Goal: Task Accomplishment & Management: Use online tool/utility

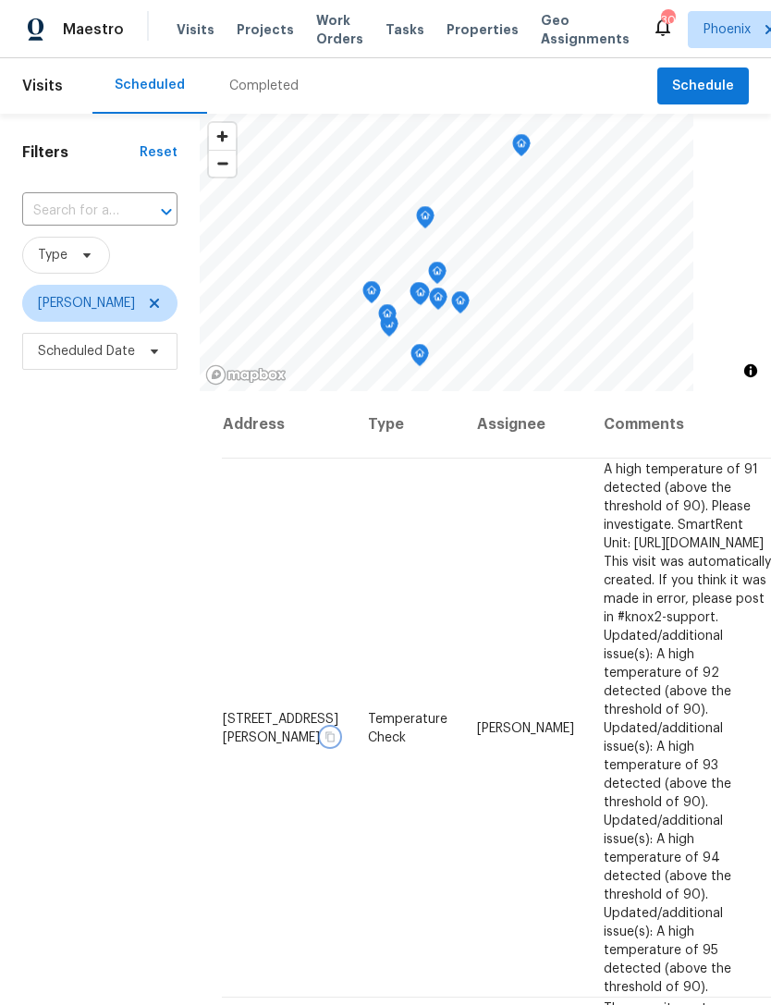
click at [325, 731] on icon "button" at bounding box center [330, 736] width 11 height 11
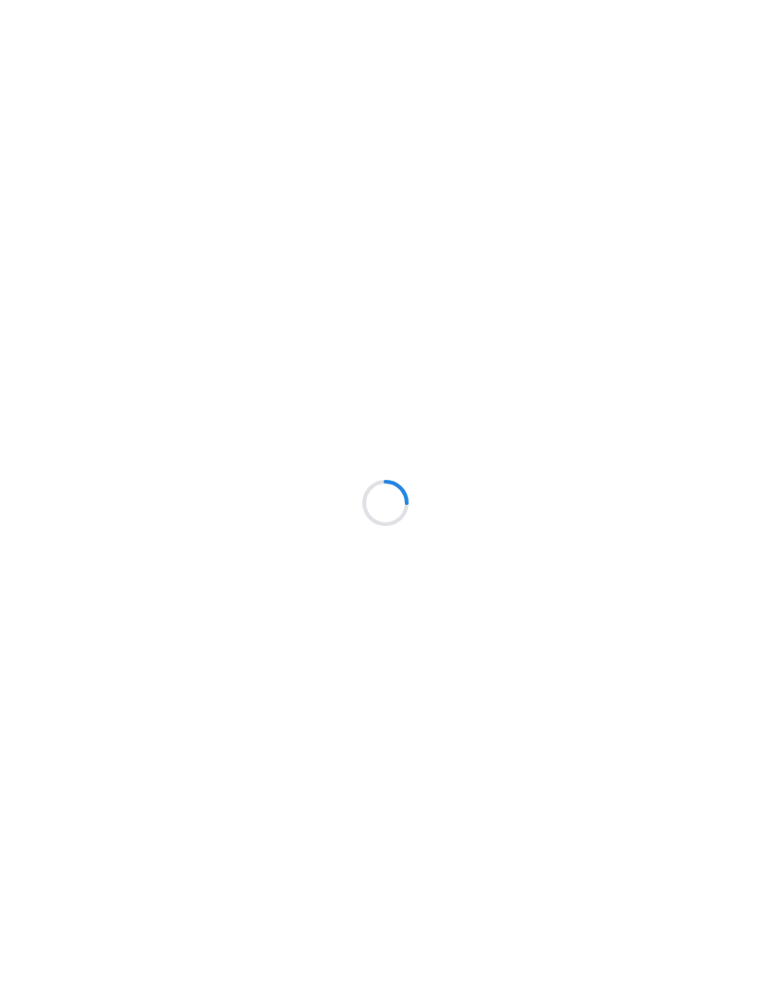
click at [53, 0] on html at bounding box center [385, 0] width 771 height 0
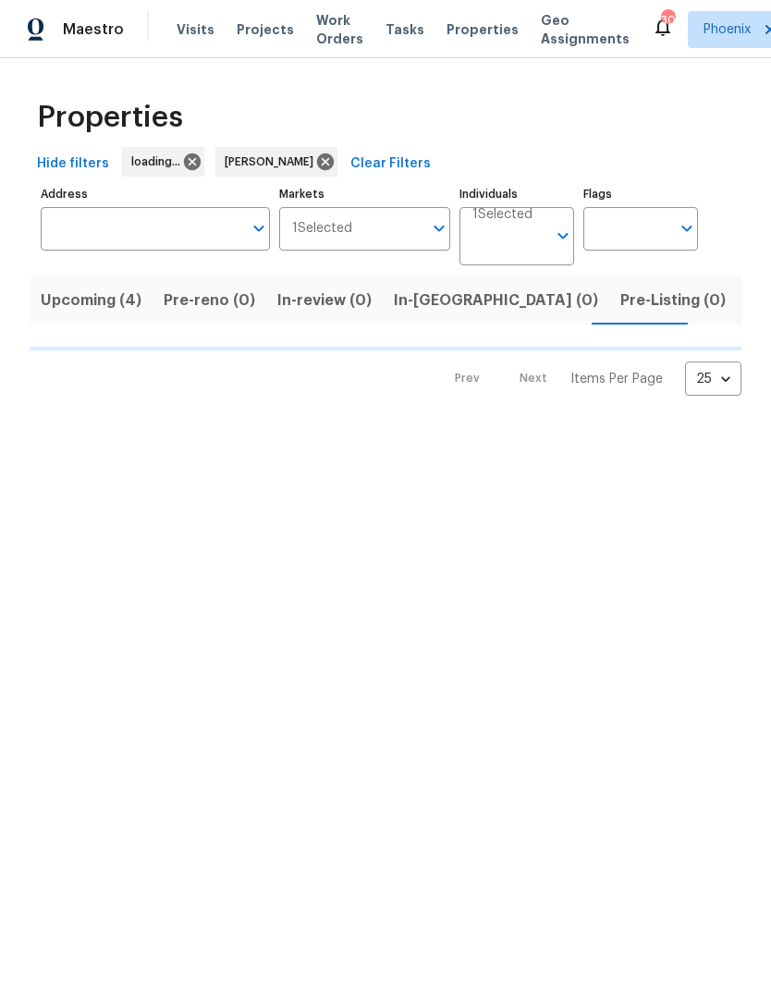
click at [49, 425] on html "Maestro Visits Projects Work Orders Tasks Properties Geo Assignments 30 Phoenix…" at bounding box center [385, 212] width 771 height 425
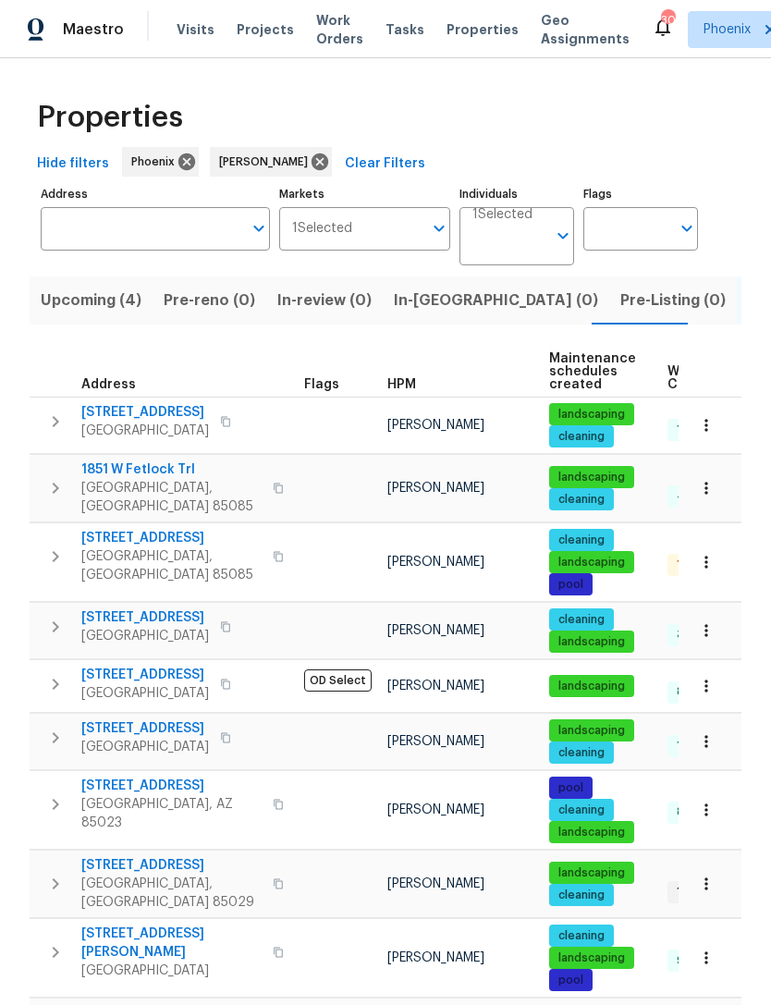
click at [117, 251] on input "Address" at bounding box center [142, 228] width 202 height 43
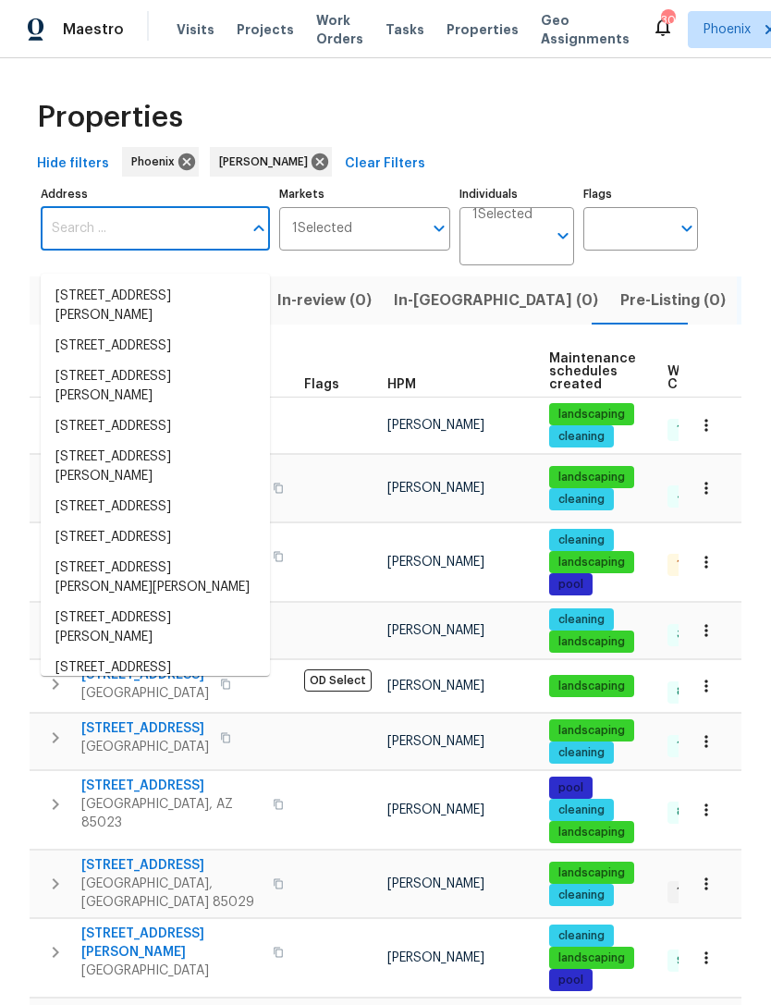
click at [80, 251] on input "Address" at bounding box center [142, 228] width 202 height 43
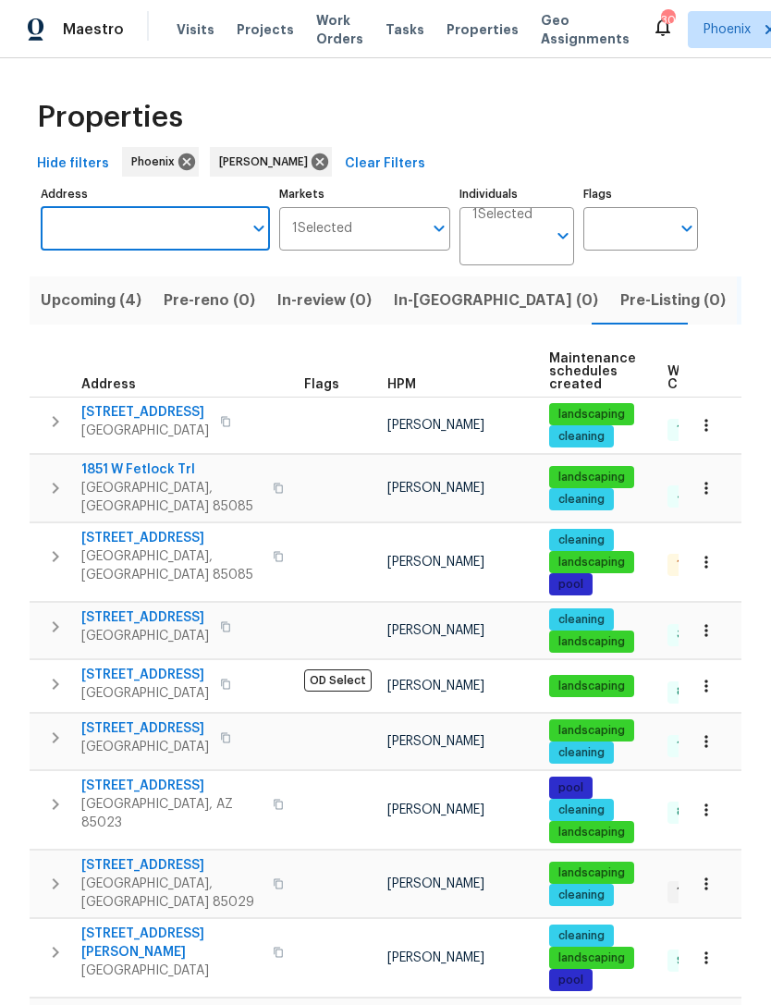
paste input "[STREET_ADDRESS][PERSON_NAME]"
type input "[STREET_ADDRESS][PERSON_NAME]"
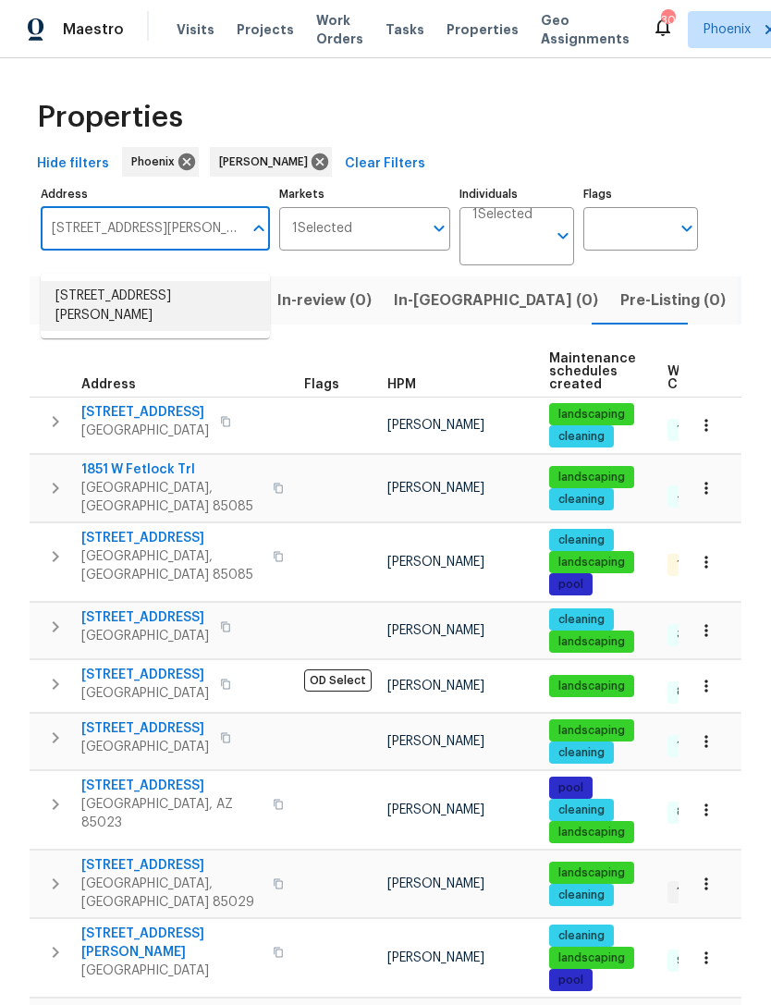
click at [136, 301] on li "4607 W Becker Ln Glendale AZ 85304" at bounding box center [155, 306] width 229 height 50
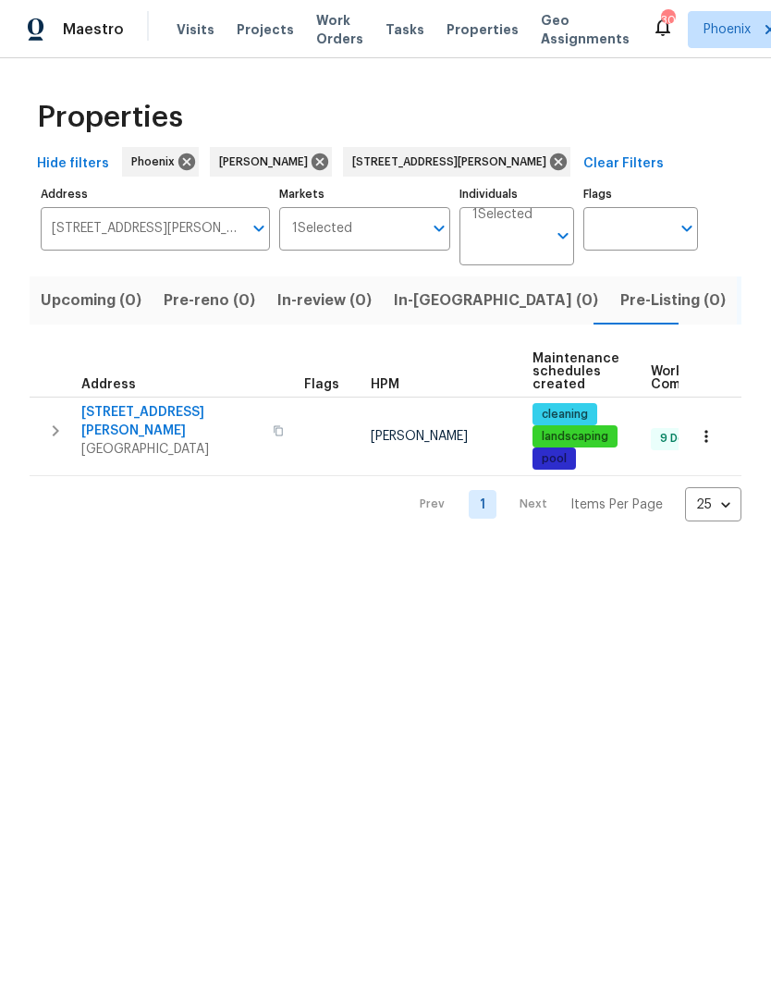
click at [48, 466] on tbody "4607 W Becker Ln Glendale, AZ 85304 Jeremy Van Kirk cleaning landscaping pool 9…" at bounding box center [505, 438] width 950 height 80
click at [81, 435] on span "4607 W Becker Ln" at bounding box center [171, 421] width 180 height 37
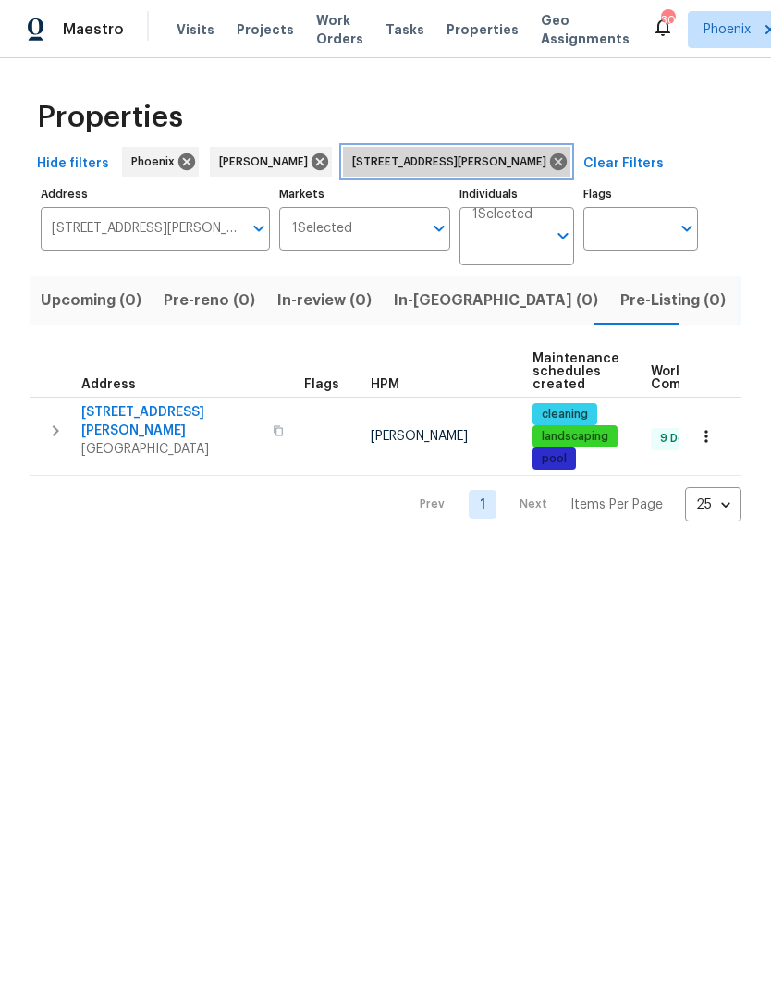
click at [556, 172] on icon at bounding box center [558, 162] width 20 height 20
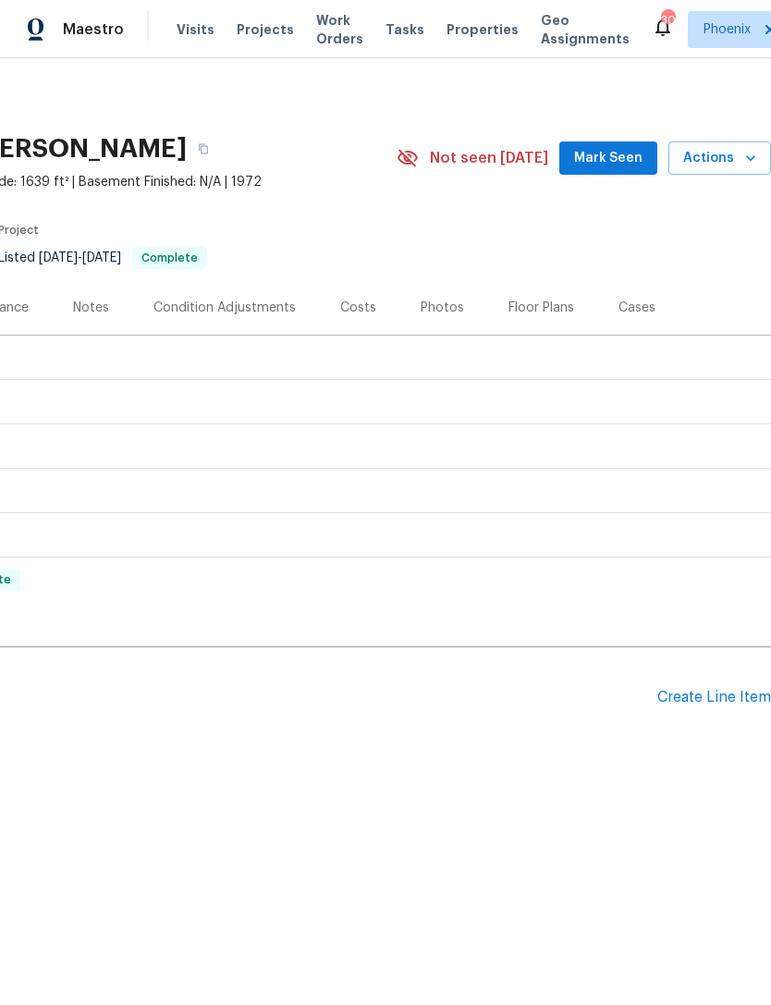
scroll to position [0, 274]
click at [709, 706] on div "Create Line Item" at bounding box center [714, 698] width 114 height 18
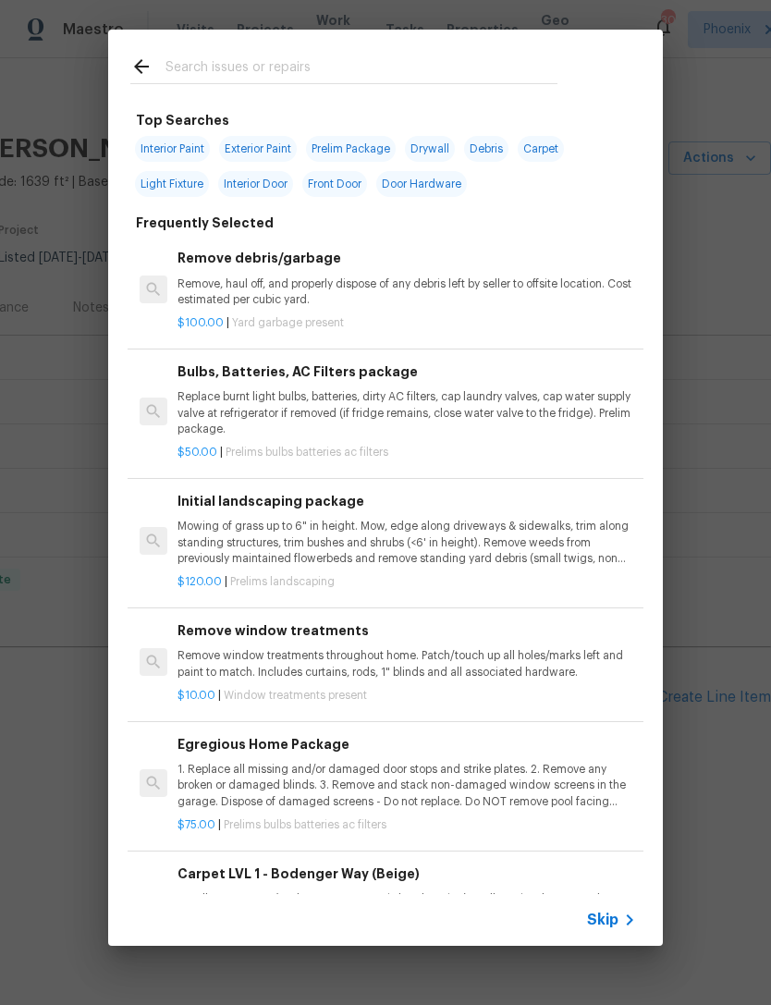
click at [236, 77] on input "text" at bounding box center [362, 69] width 392 height 28
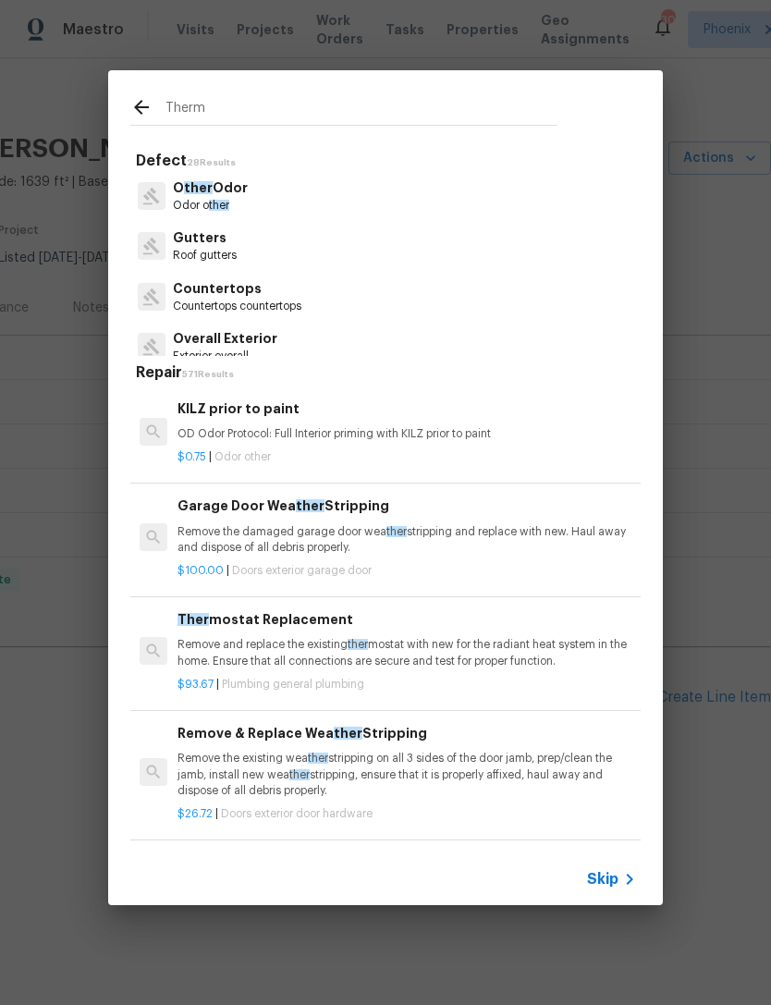
type input "Thermo"
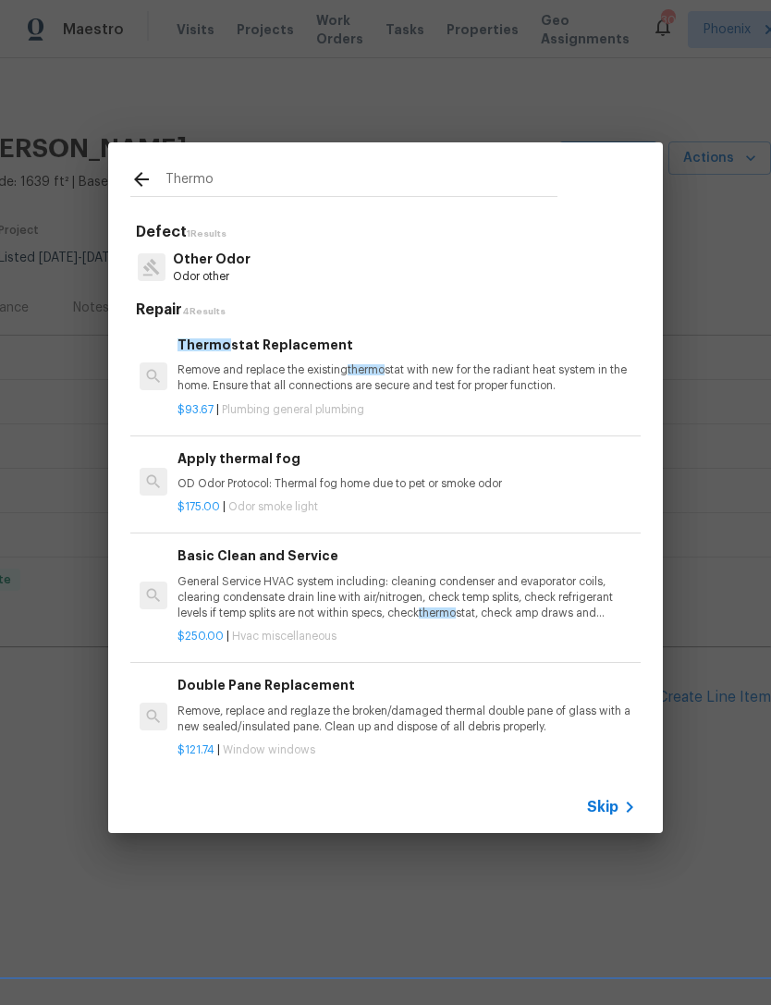
click at [313, 365] on p "Remove and replace the existing thermo stat with new for the radiant heat syste…" at bounding box center [407, 377] width 459 height 31
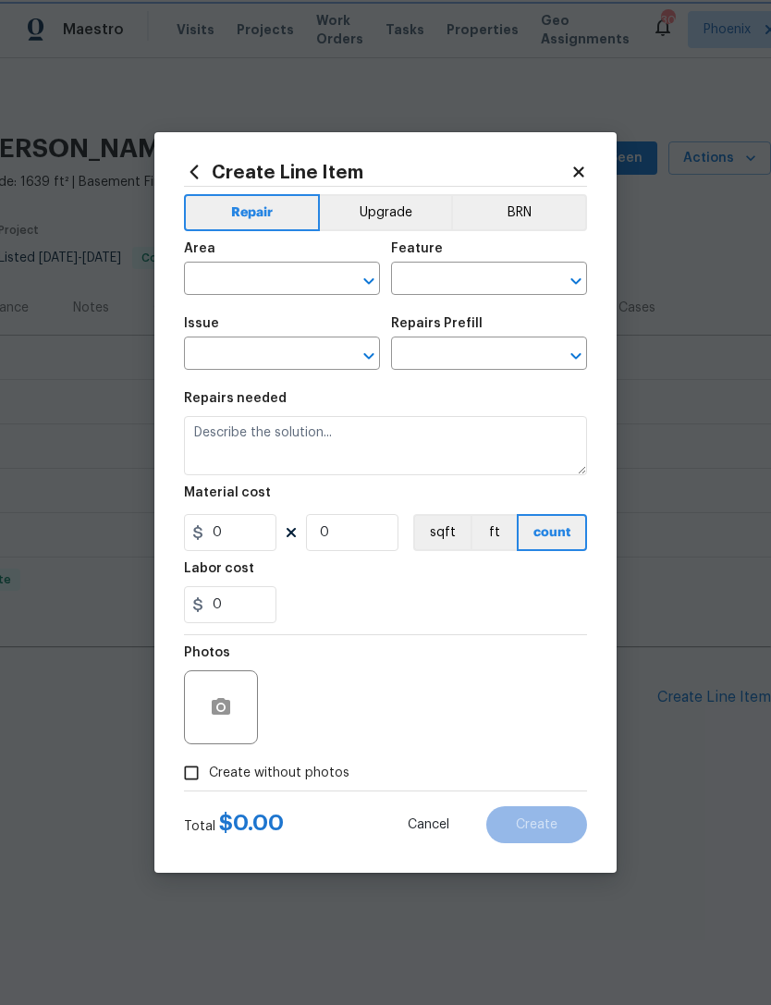
type input "Plumbing"
type input "General Plumbing"
type textarea "Remove and replace the existing thermostat with new for the radiant heat system…"
type input "1"
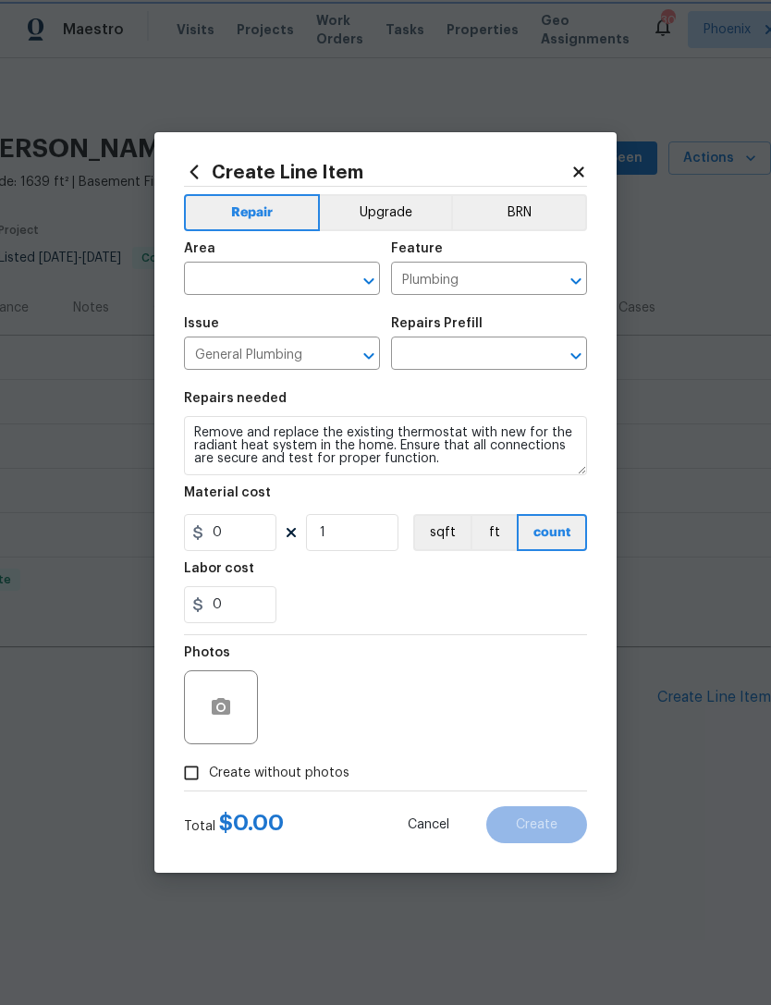
type input "Thermostat Replacement $93.67"
type input "93.67"
click at [270, 290] on input "text" at bounding box center [256, 280] width 144 height 29
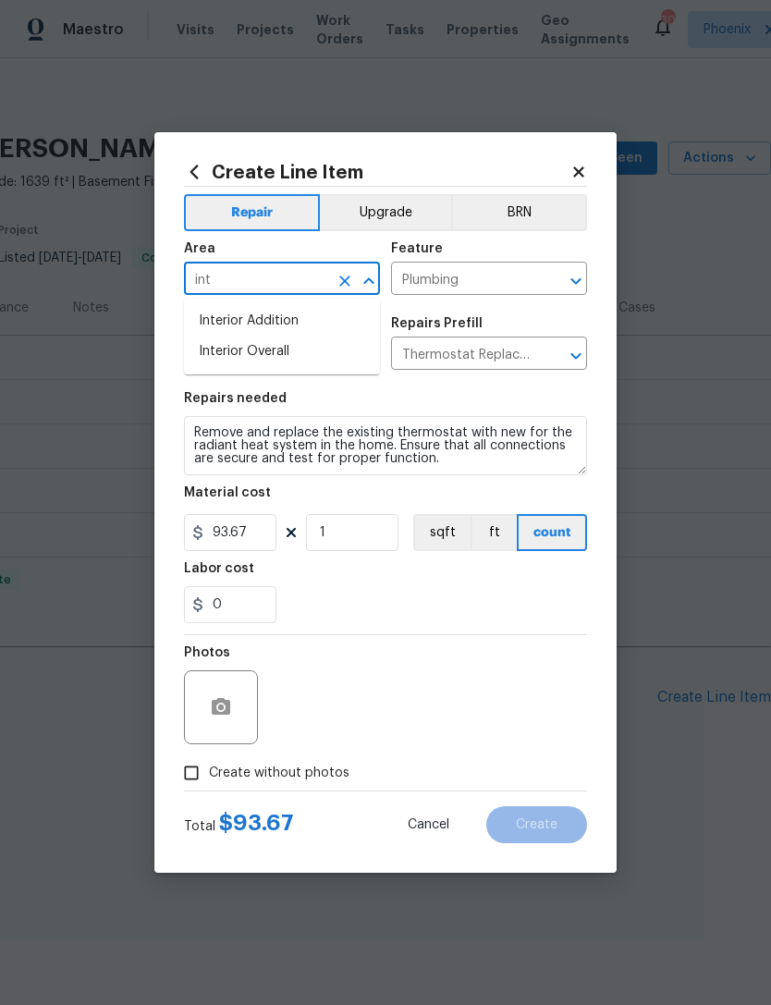
click at [272, 357] on li "Interior Overall" at bounding box center [282, 352] width 196 height 31
type input "Interior Overall"
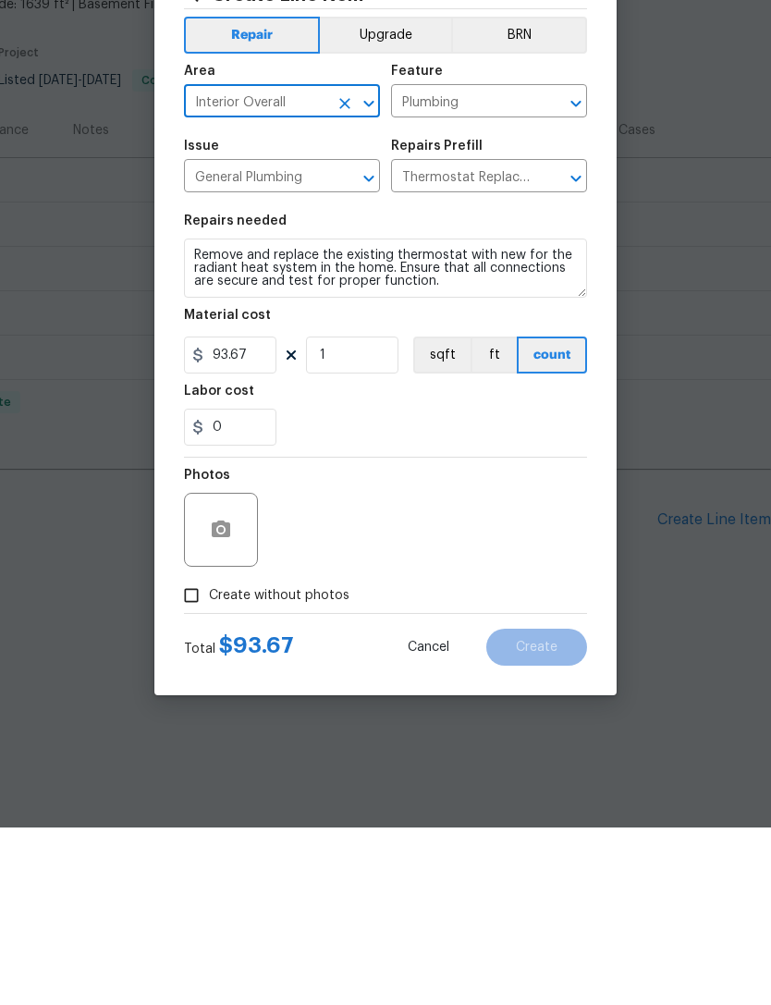
click at [195, 755] on input "Create without photos" at bounding box center [191, 772] width 35 height 35
checkbox input "true"
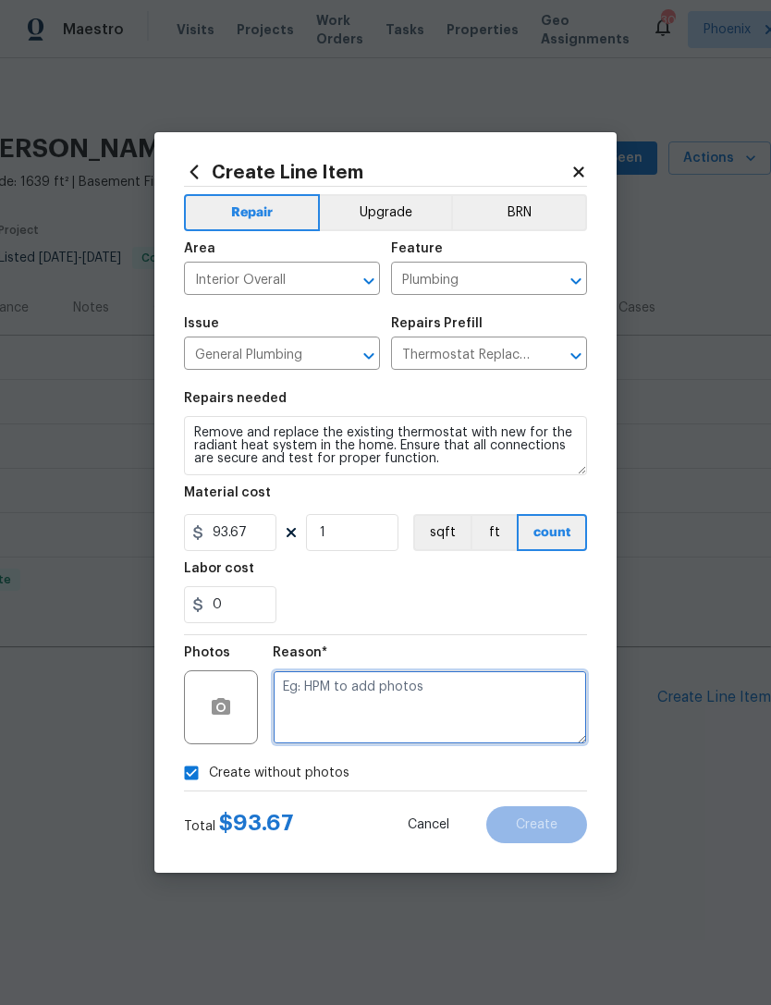
click at [381, 714] on textarea at bounding box center [430, 707] width 314 height 74
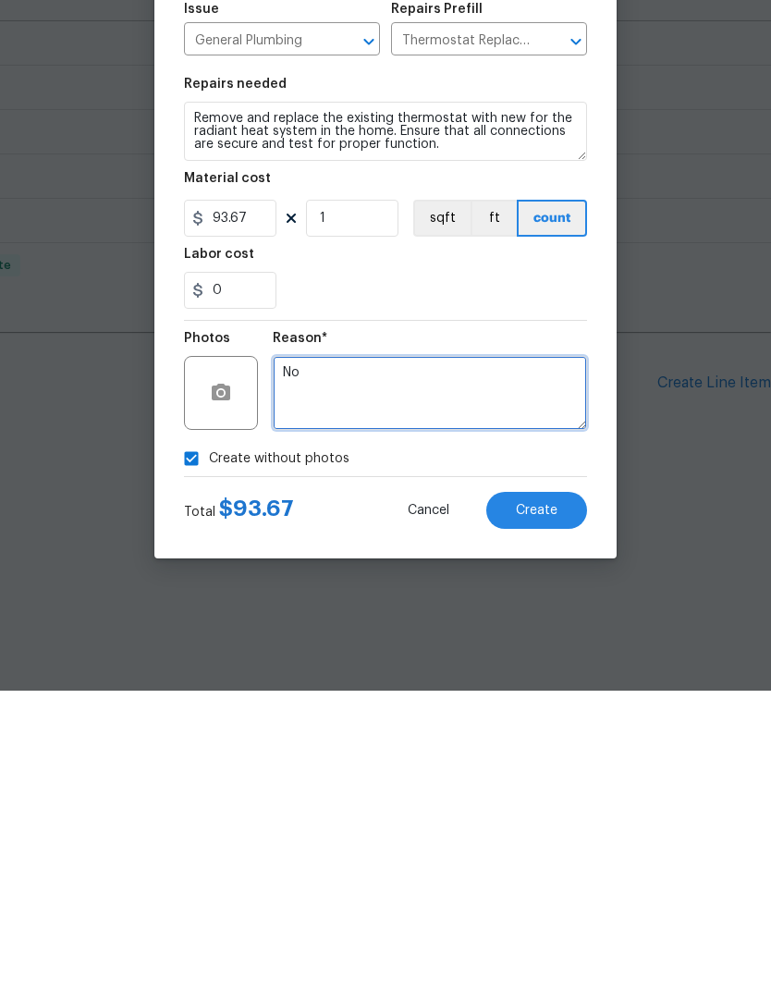
type textarea "No"
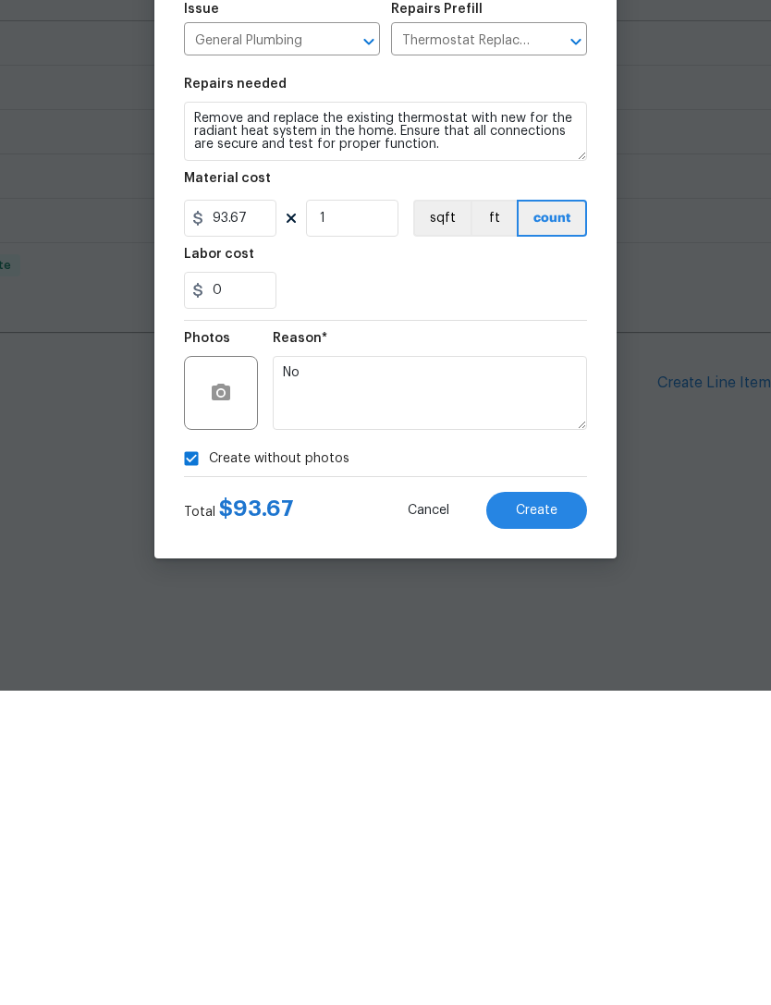
click at [458, 586] on div "0" at bounding box center [385, 604] width 403 height 37
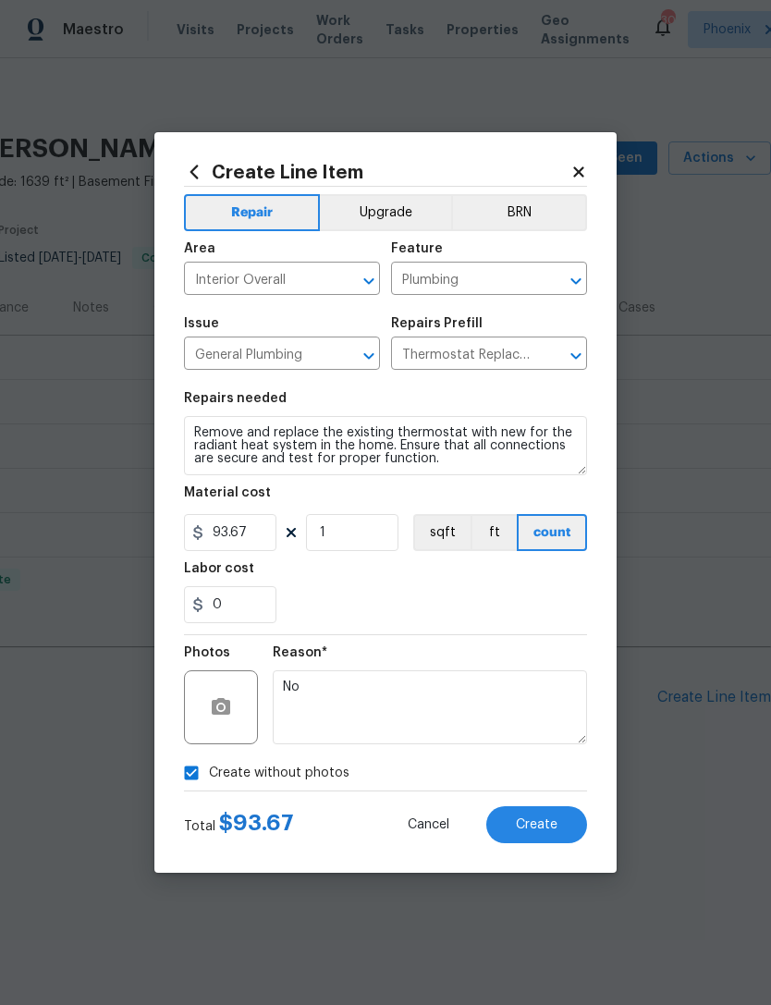
click at [525, 827] on span "Create" at bounding box center [537, 825] width 42 height 14
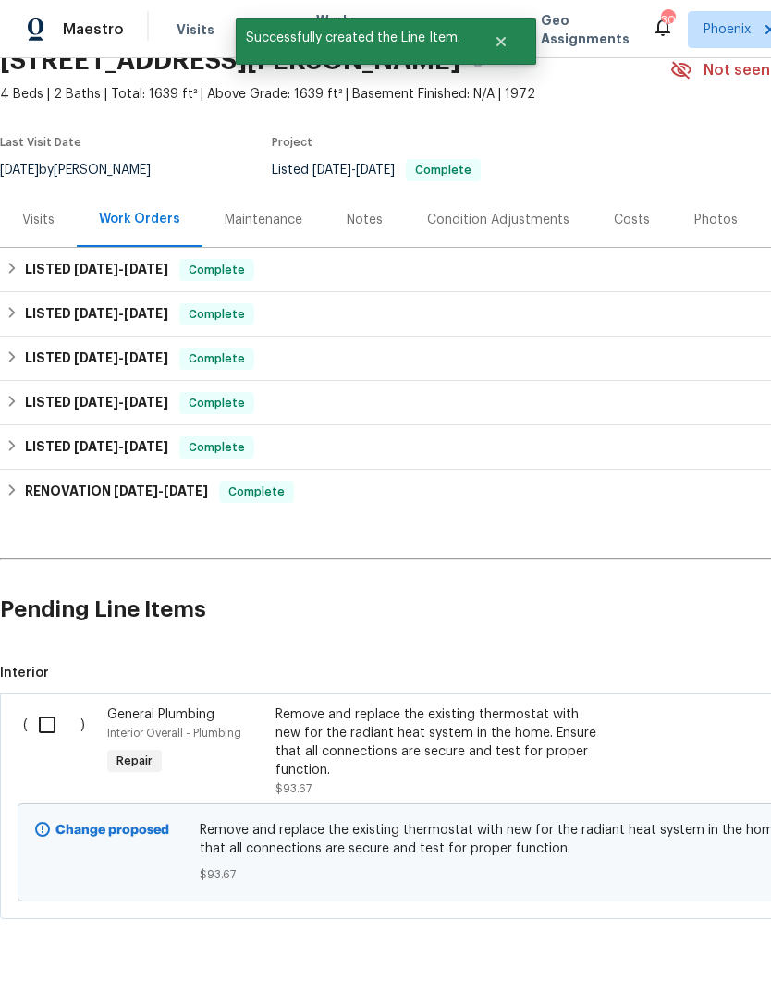
scroll to position [87, 0]
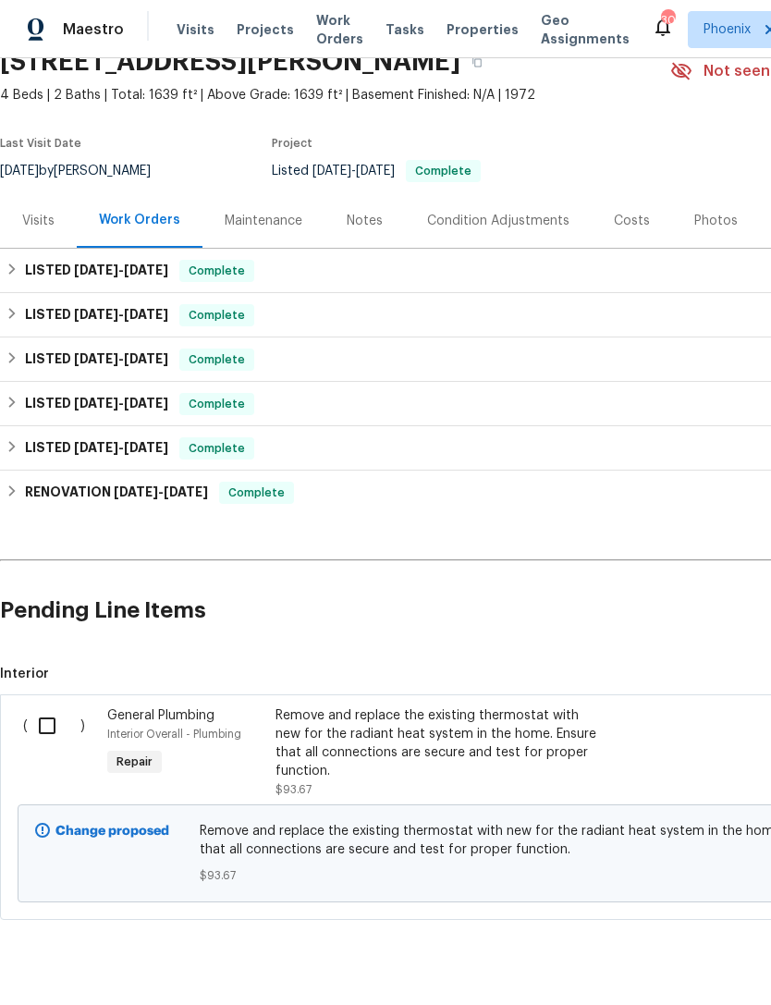
click at [232, 743] on div "Interior Overall - Plumbing" at bounding box center [185, 734] width 157 height 18
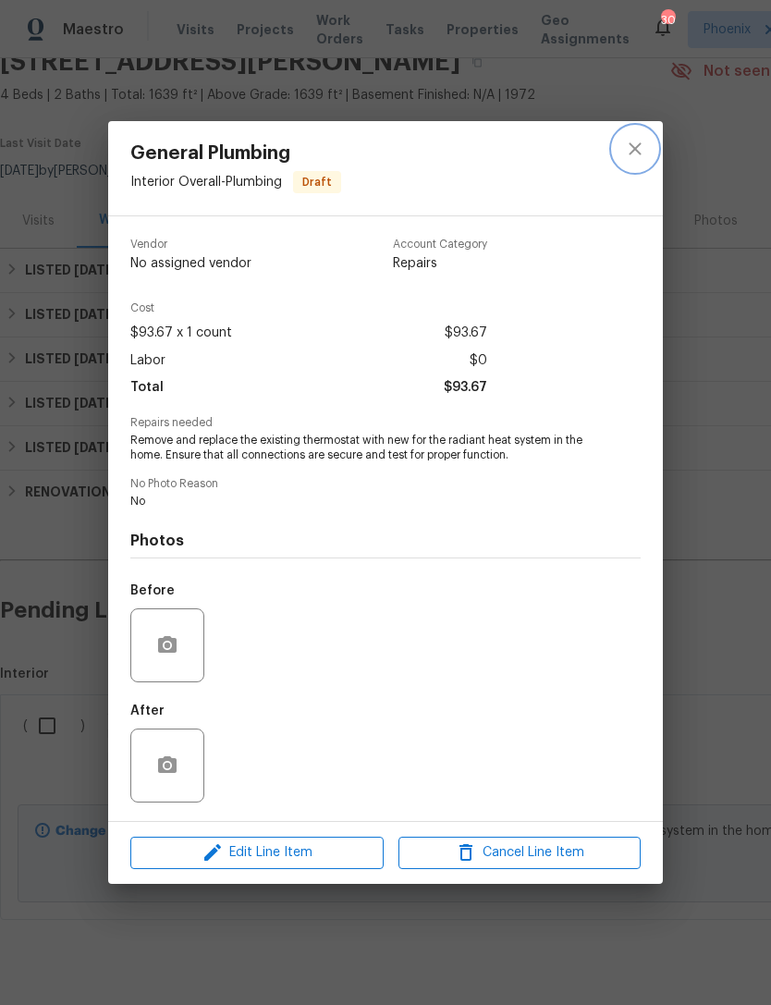
click at [635, 146] on icon "close" at bounding box center [635, 149] width 12 height 12
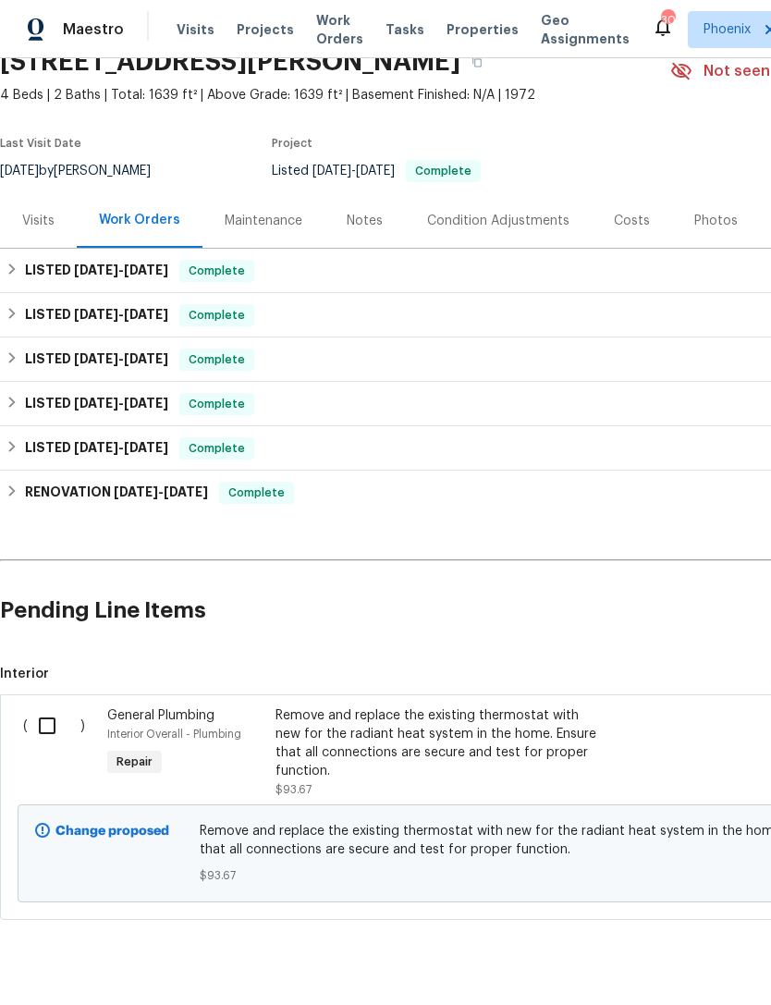
click at [396, 752] on div "Remove and replace the existing thermostat with new for the radiant heat system…" at bounding box center [438, 743] width 325 height 74
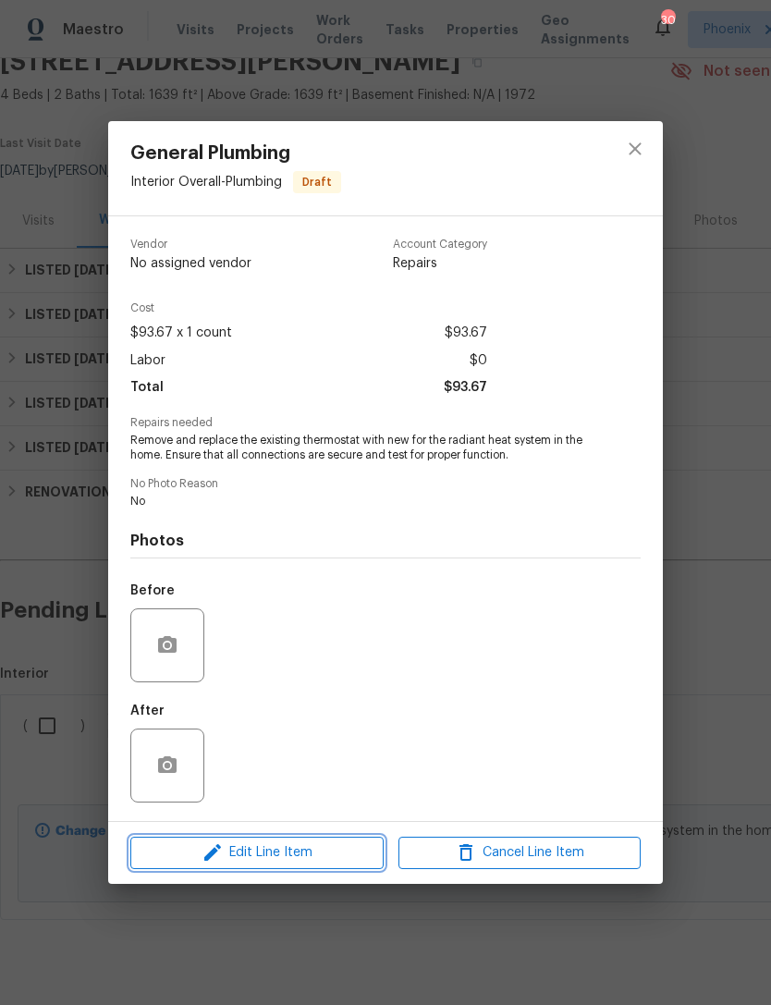
click at [251, 848] on span "Edit Line Item" at bounding box center [257, 852] width 242 height 23
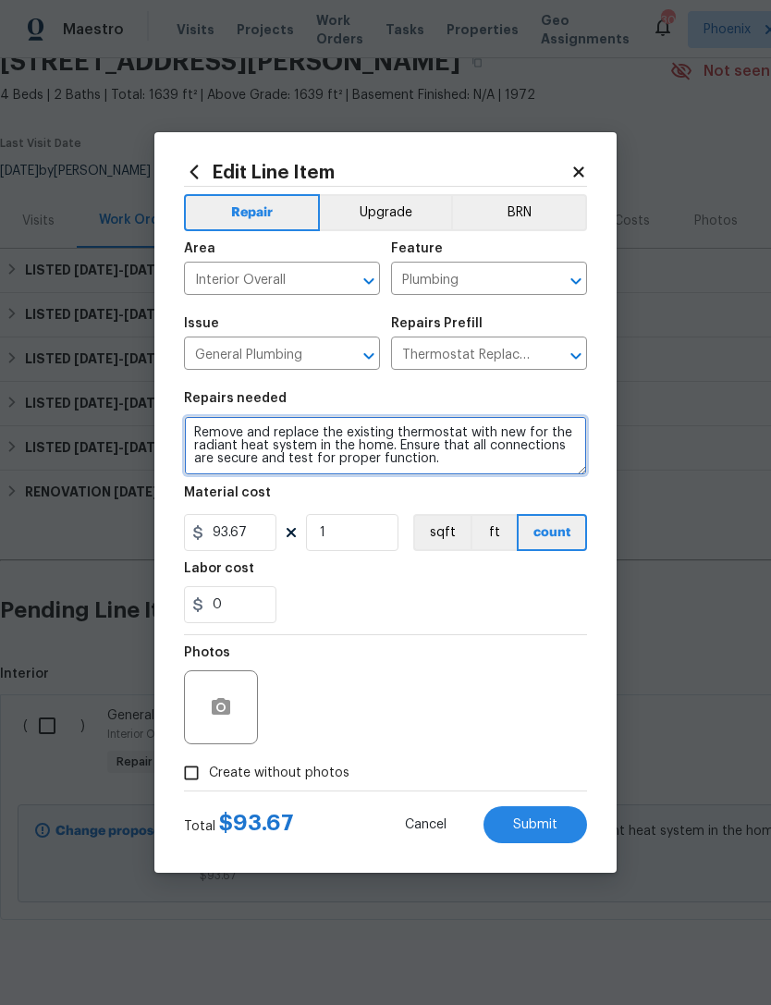
click at [218, 440] on textarea "Remove and replace the existing thermostat with new for the radiant heat system…" at bounding box center [385, 445] width 403 height 59
click at [217, 440] on textarea "Remove and replace the existing thermostat with new for the radiant heat system…" at bounding box center [385, 445] width 403 height 59
click at [229, 425] on textarea "Remove and replace the existing thermostat with new for the radiant heat system…" at bounding box center [385, 445] width 403 height 59
click at [228, 424] on textarea "Remove and replace the existing thermostat with new for the radiant heat system…" at bounding box center [385, 445] width 403 height 59
type textarea "Inspect why thermostat keeps turning it’s self off and not turning on automatic…"
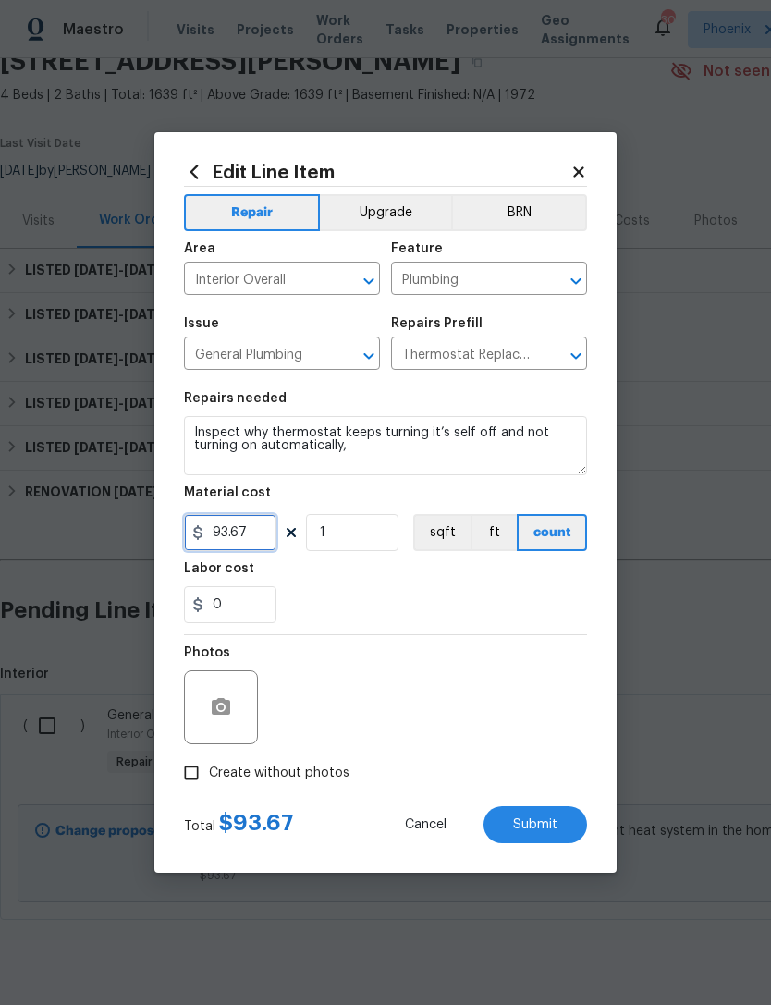
click at [274, 536] on input "93.67" at bounding box center [230, 532] width 92 height 37
type input "75"
click at [431, 638] on div "Photos" at bounding box center [385, 695] width 403 height 120
click at [202, 786] on input "Create without photos" at bounding box center [191, 772] width 35 height 35
checkbox input "true"
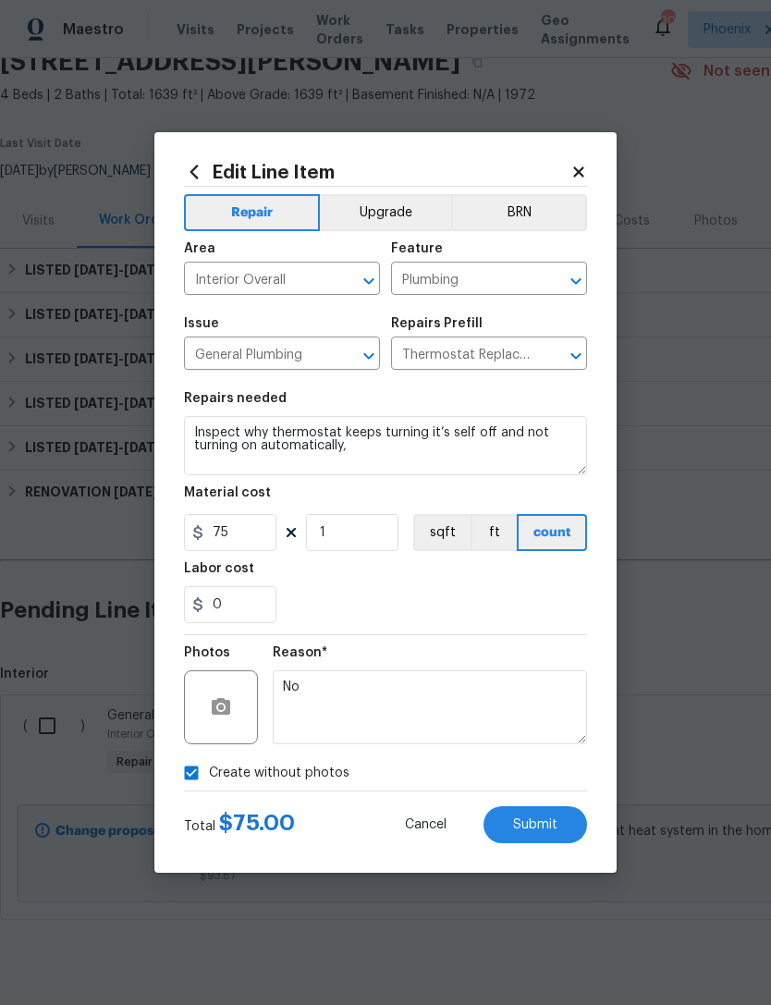
click at [534, 817] on button "Submit" at bounding box center [536, 824] width 104 height 37
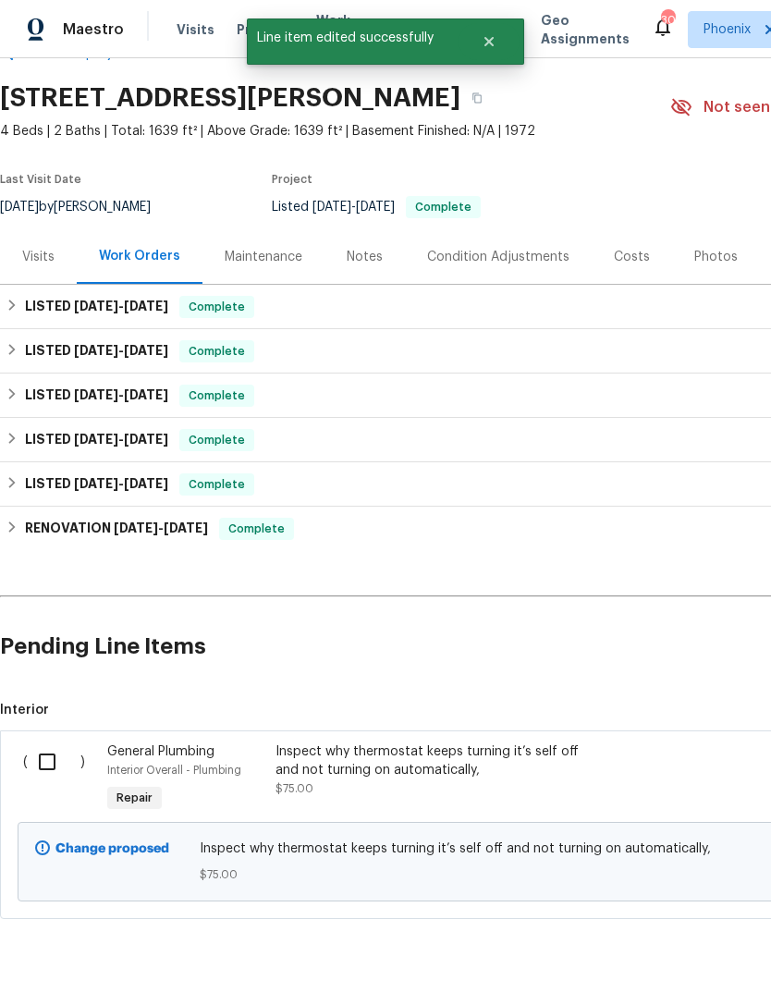
scroll to position [50, -1]
click at [53, 782] on input "checkbox" at bounding box center [54, 762] width 53 height 39
checkbox input "true"
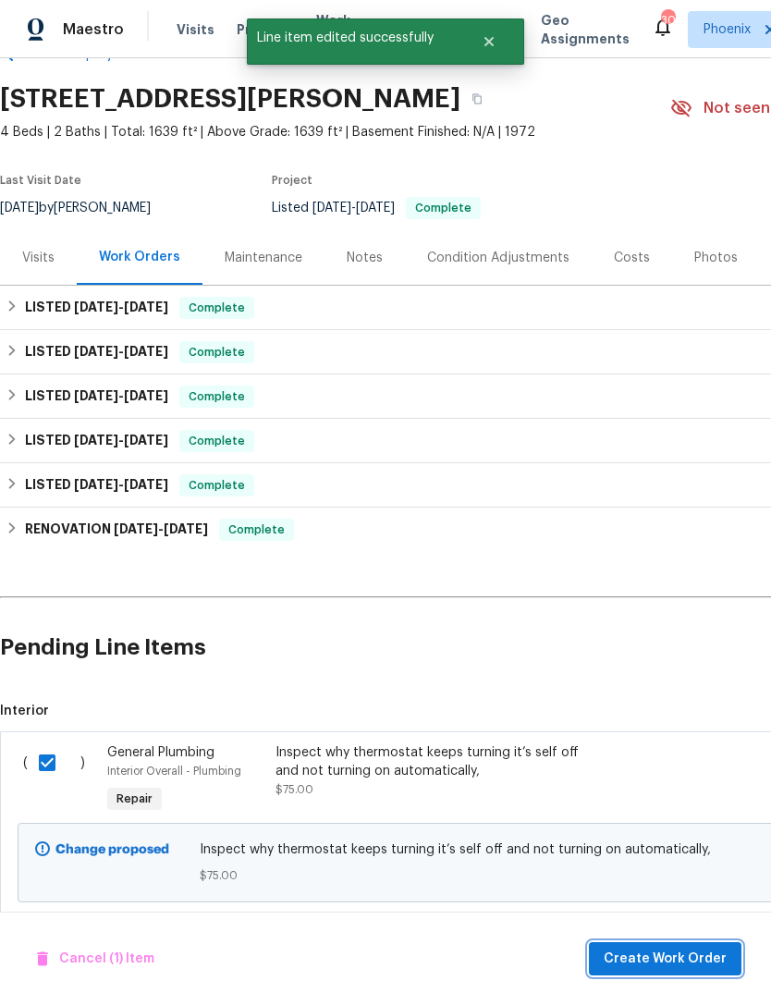
click at [657, 954] on span "Create Work Order" at bounding box center [665, 959] width 123 height 23
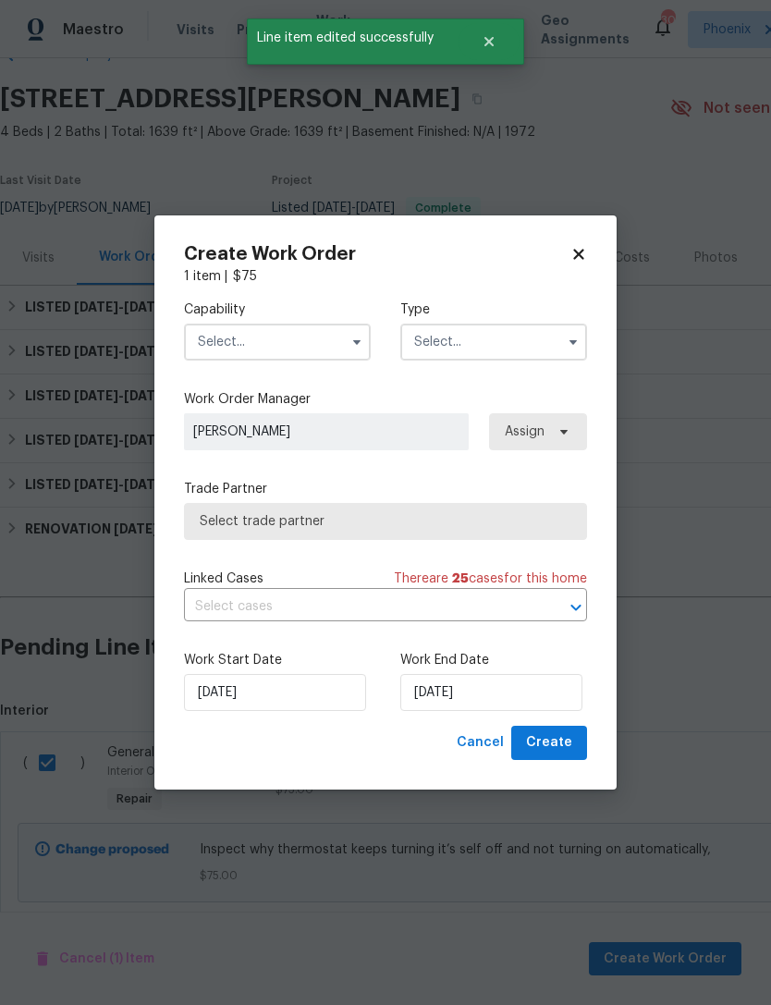
click at [312, 330] on input "text" at bounding box center [277, 342] width 187 height 37
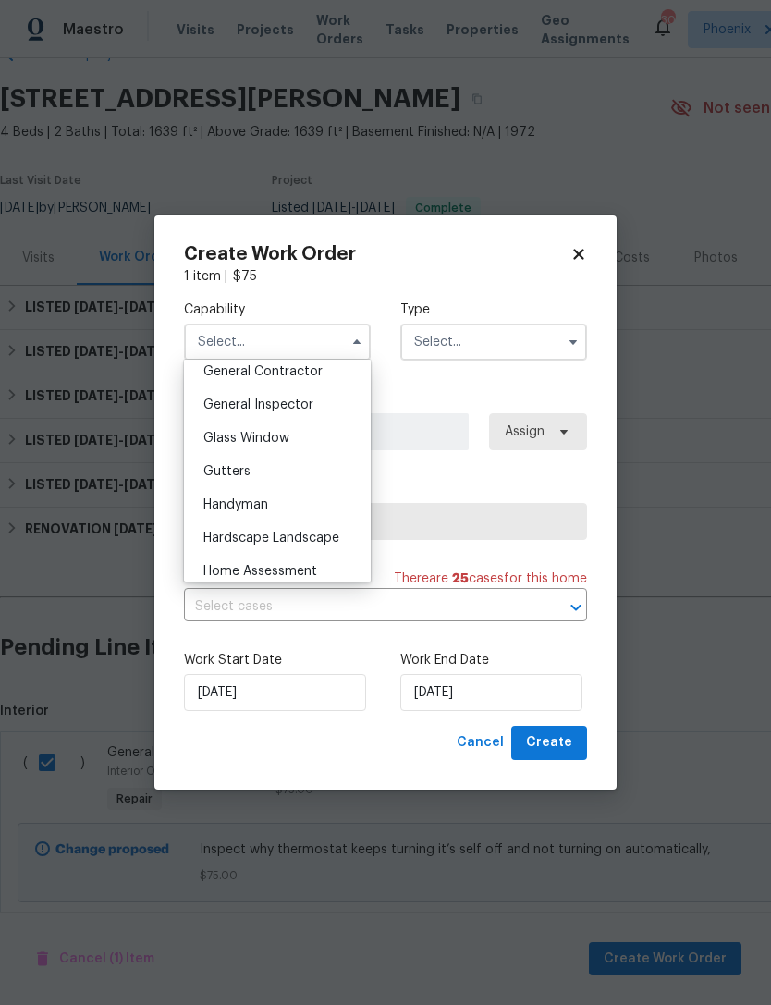
scroll to position [892, 0]
click at [314, 367] on span "General Contractor" at bounding box center [262, 372] width 119 height 13
type input "General Contractor"
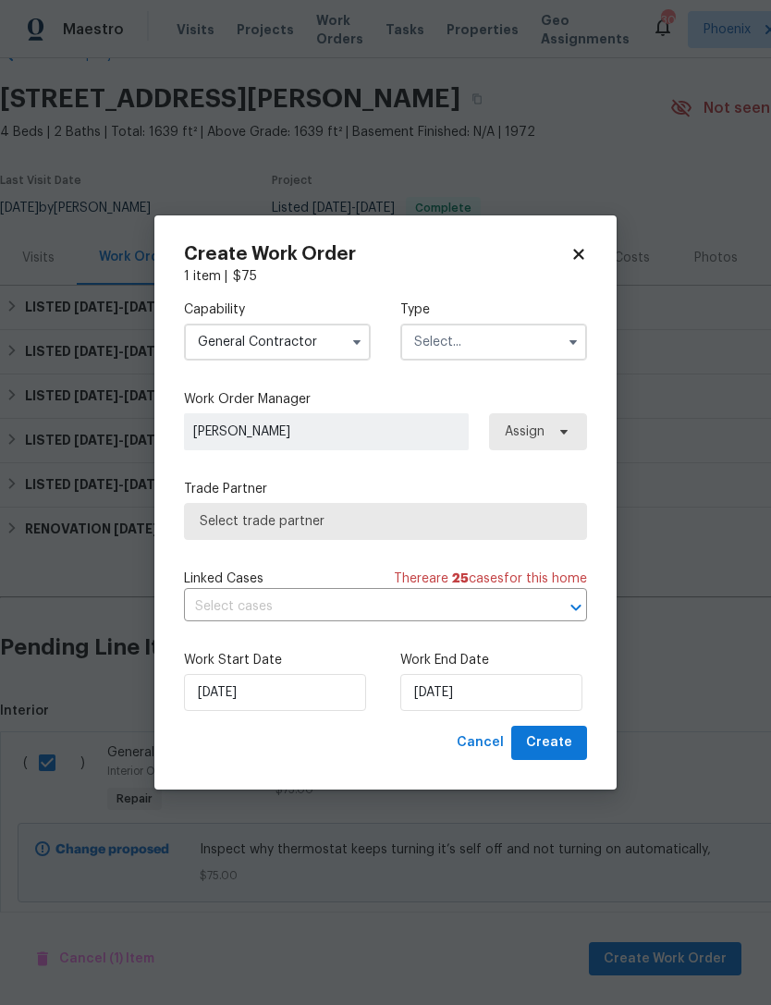
click at [472, 341] on input "text" at bounding box center [493, 342] width 187 height 37
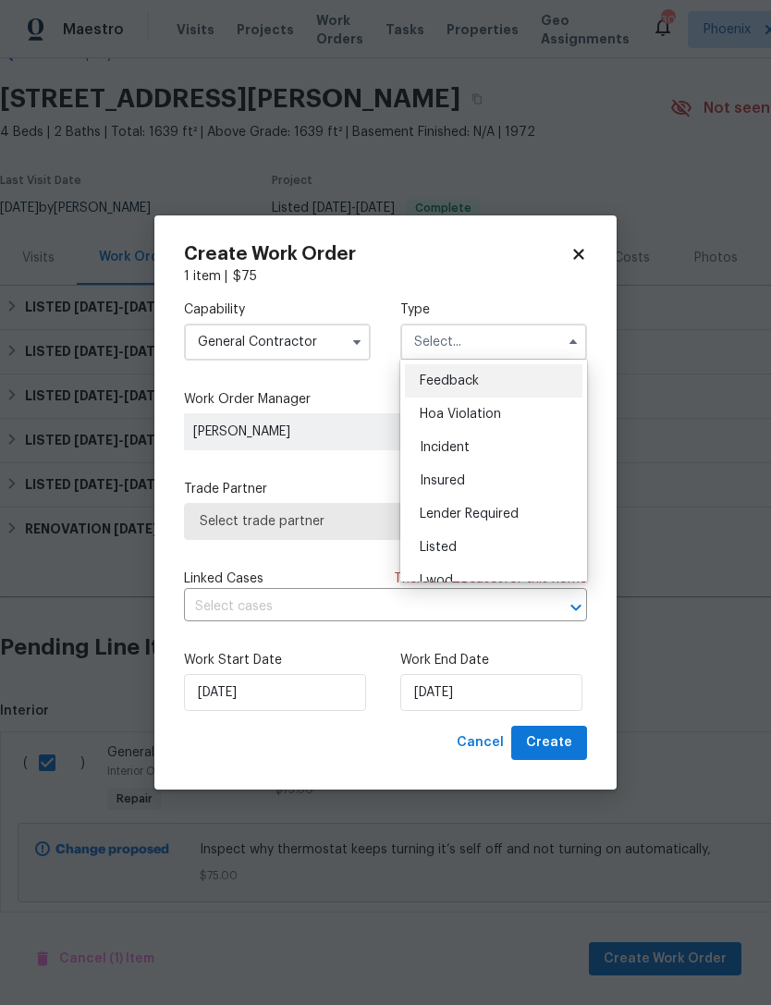
click at [442, 546] on span "Listed" at bounding box center [438, 547] width 37 height 13
type input "Listed"
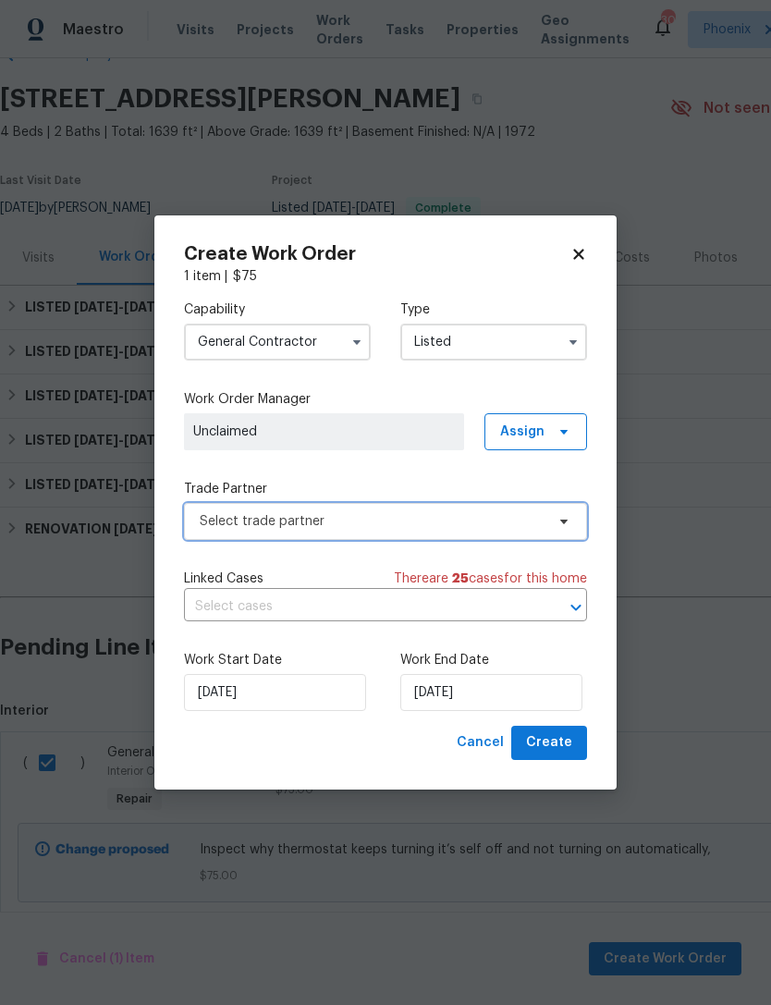
click at [347, 521] on span "Select trade partner" at bounding box center [372, 521] width 345 height 18
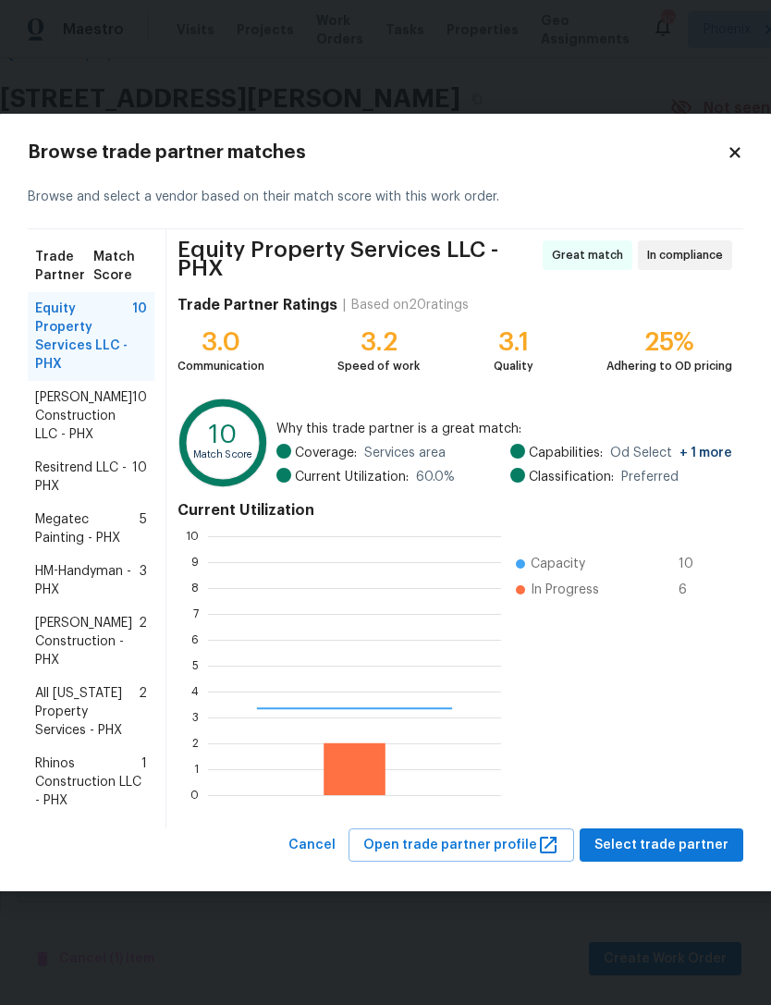
scroll to position [259, 293]
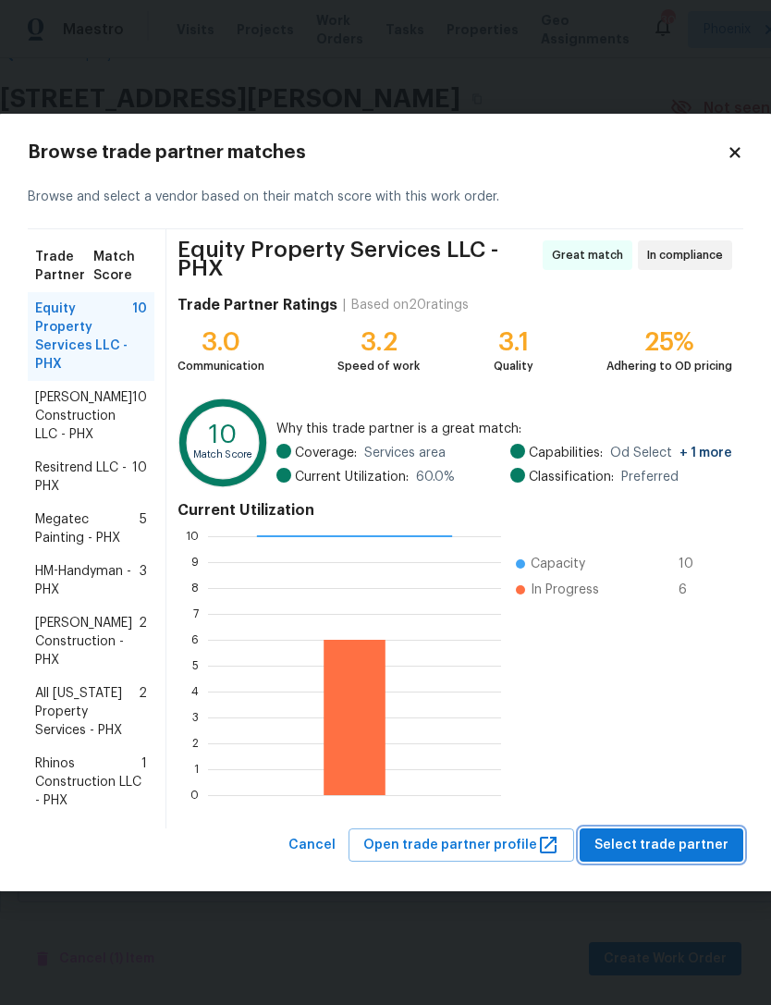
click at [653, 841] on span "Select trade partner" at bounding box center [662, 845] width 134 height 23
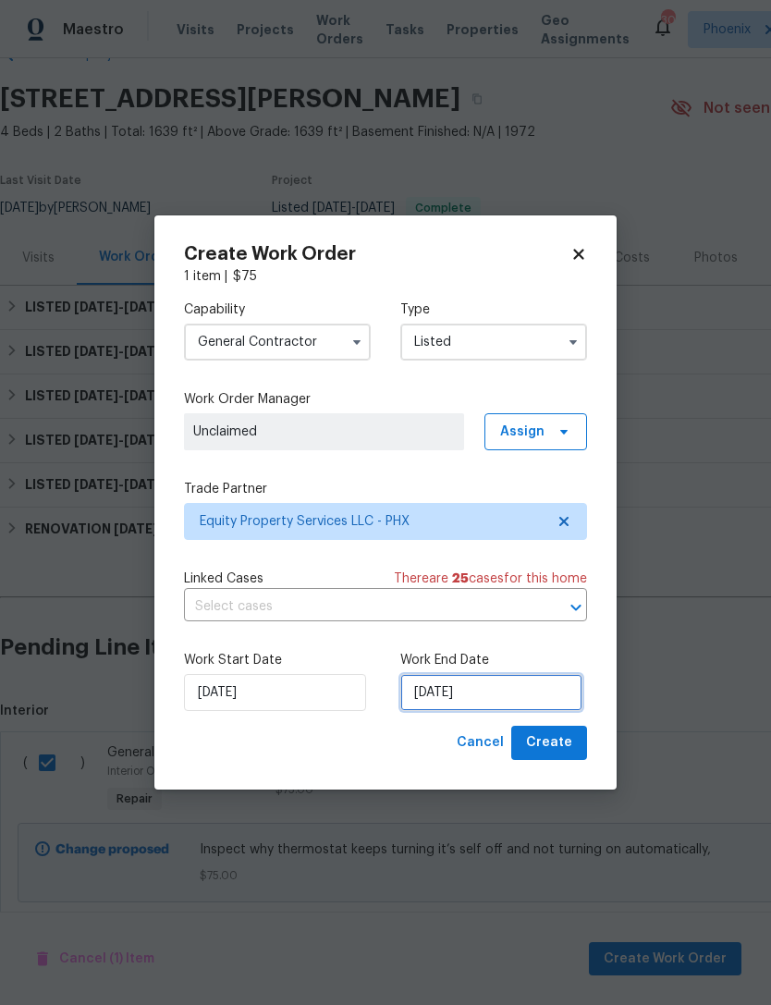
click at [522, 691] on input "[DATE]" at bounding box center [491, 692] width 182 height 37
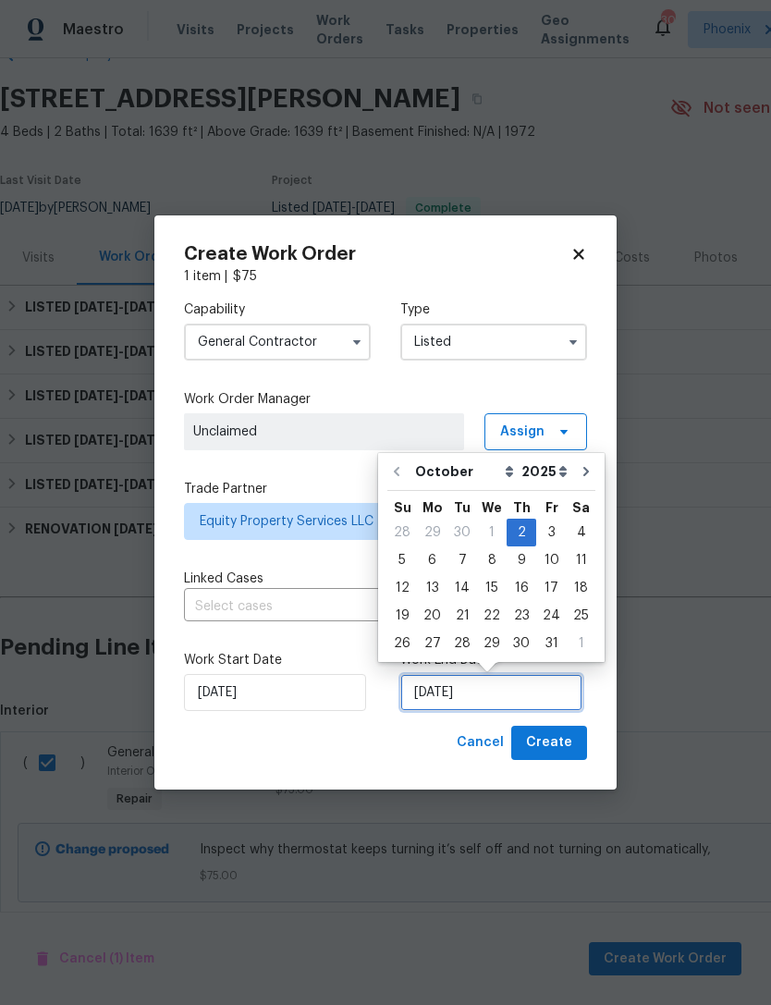
scroll to position [34, 0]
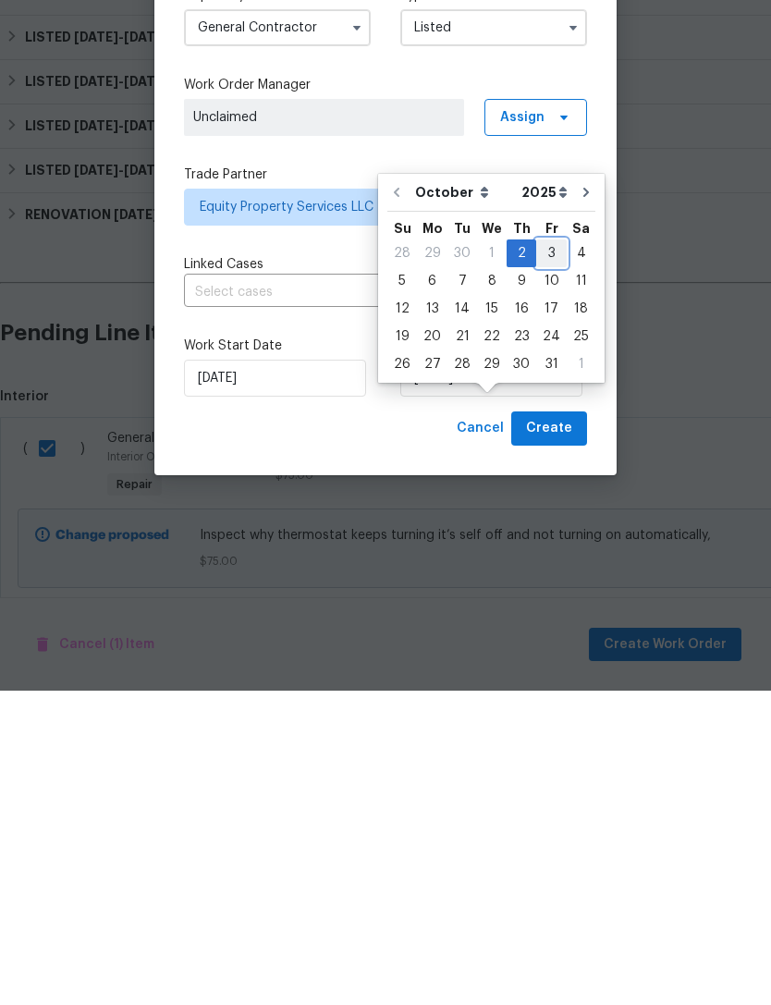
click at [544, 555] on div "3" at bounding box center [551, 568] width 31 height 26
type input "[DATE]"
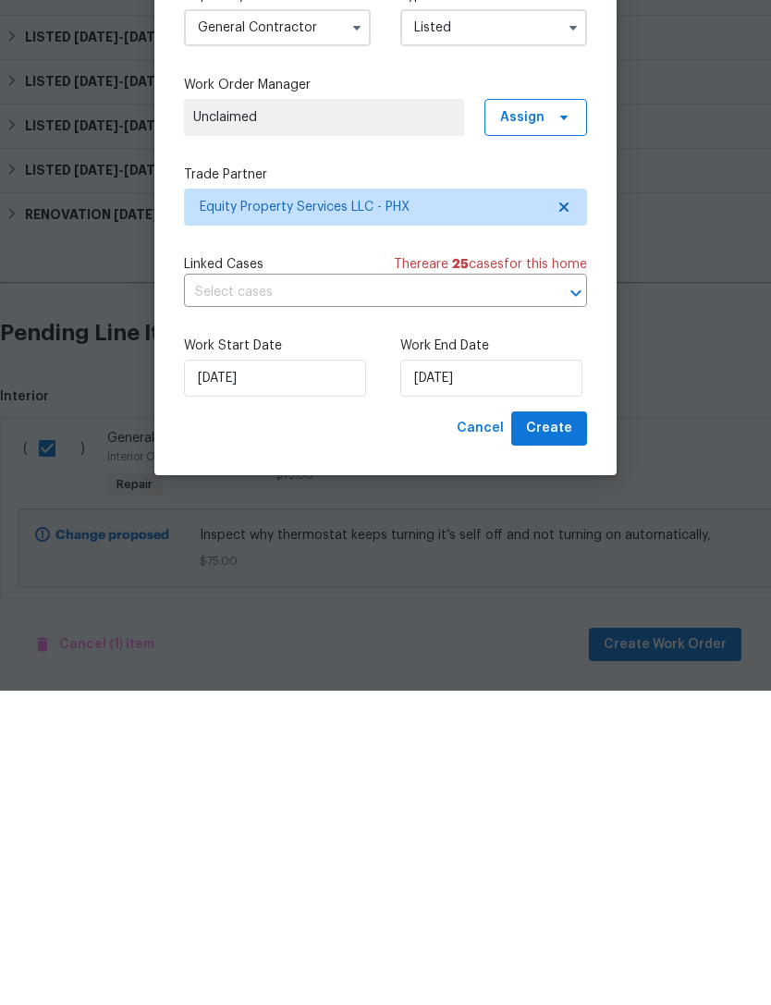
scroll to position [59, 0]
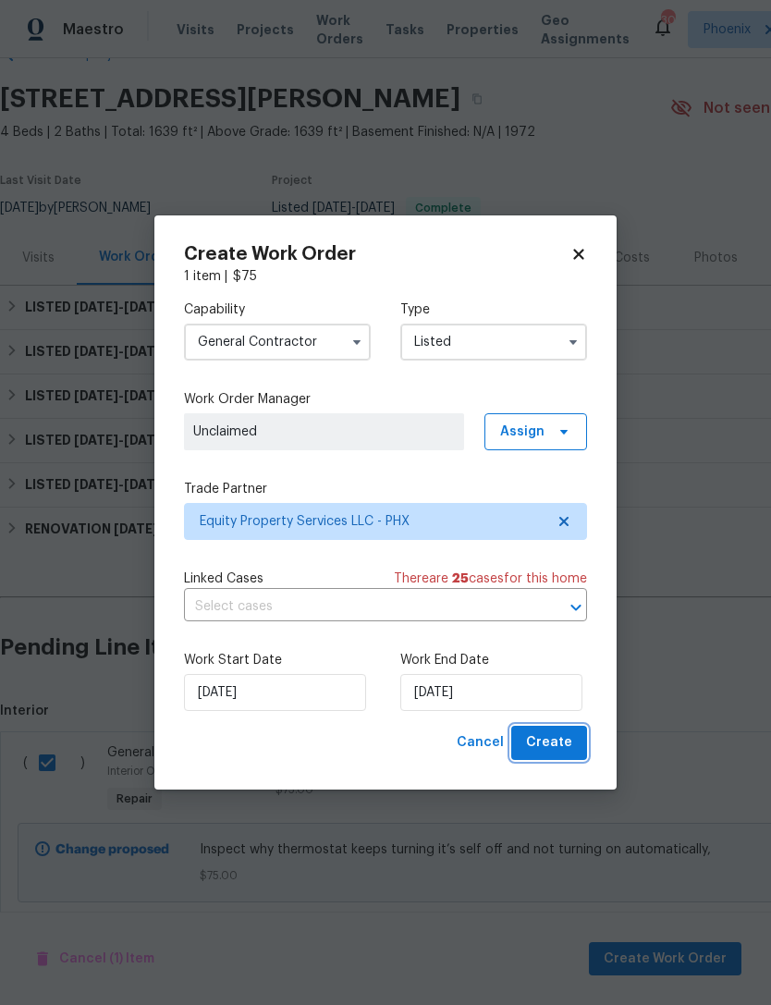
click at [546, 747] on span "Create" at bounding box center [549, 742] width 46 height 23
checkbox input "false"
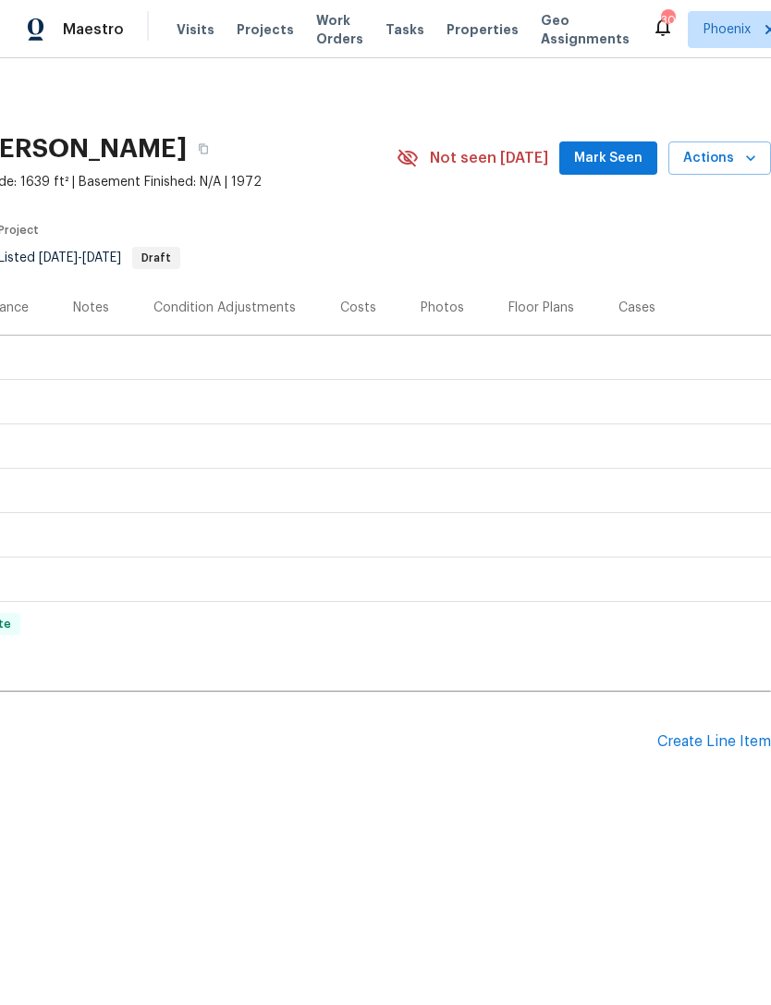
scroll to position [0, 274]
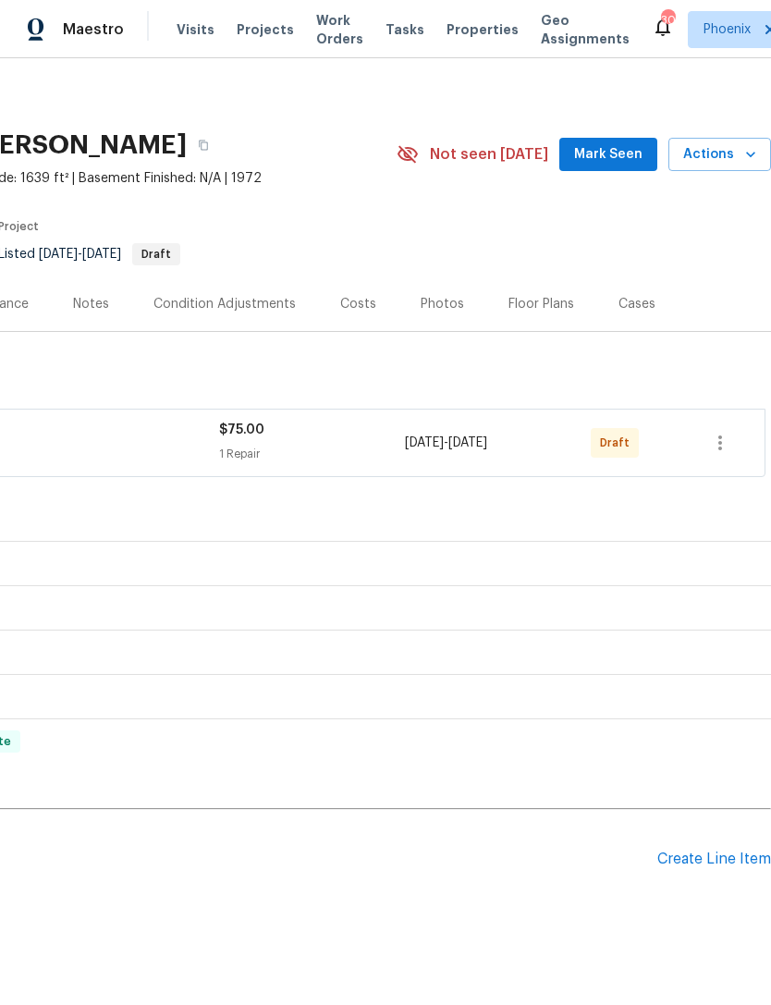
scroll to position [4, 274]
click at [719, 454] on icon "button" at bounding box center [720, 443] width 22 height 22
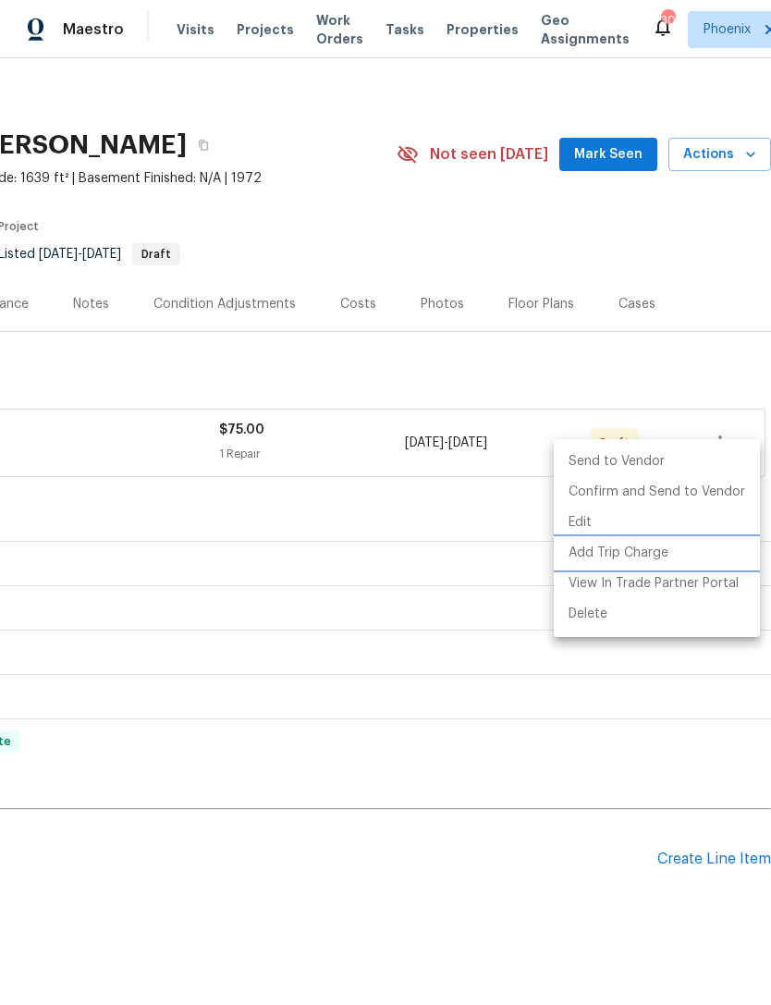
click at [624, 549] on li "Add Trip Charge" at bounding box center [657, 553] width 206 height 31
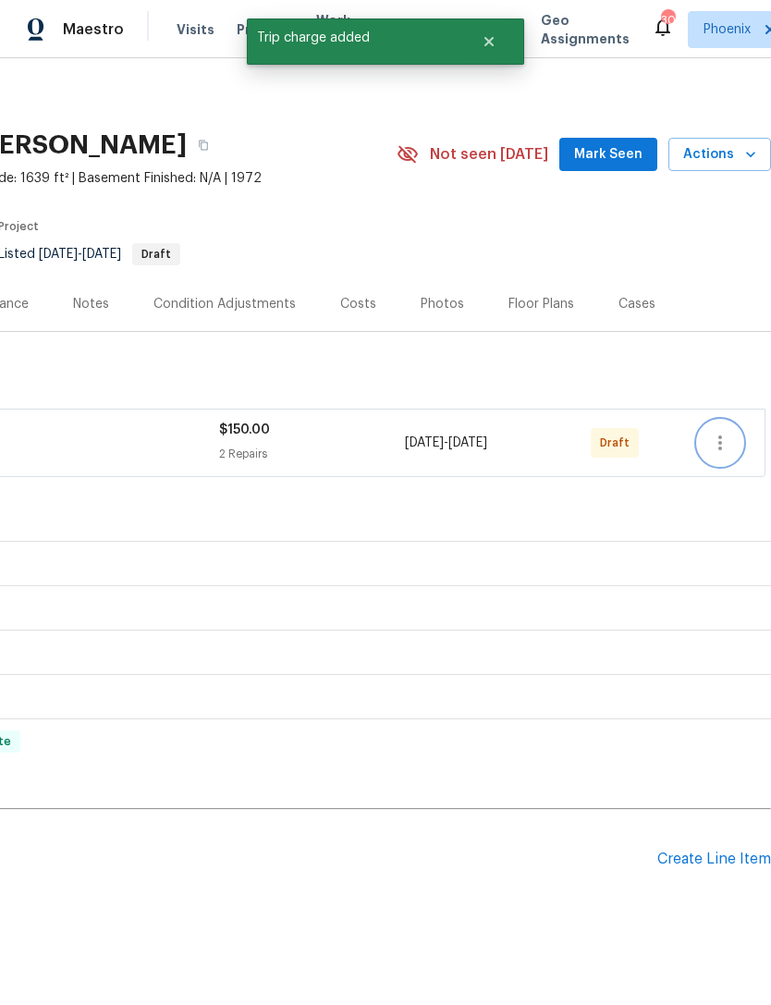
click at [717, 454] on icon "button" at bounding box center [720, 443] width 22 height 22
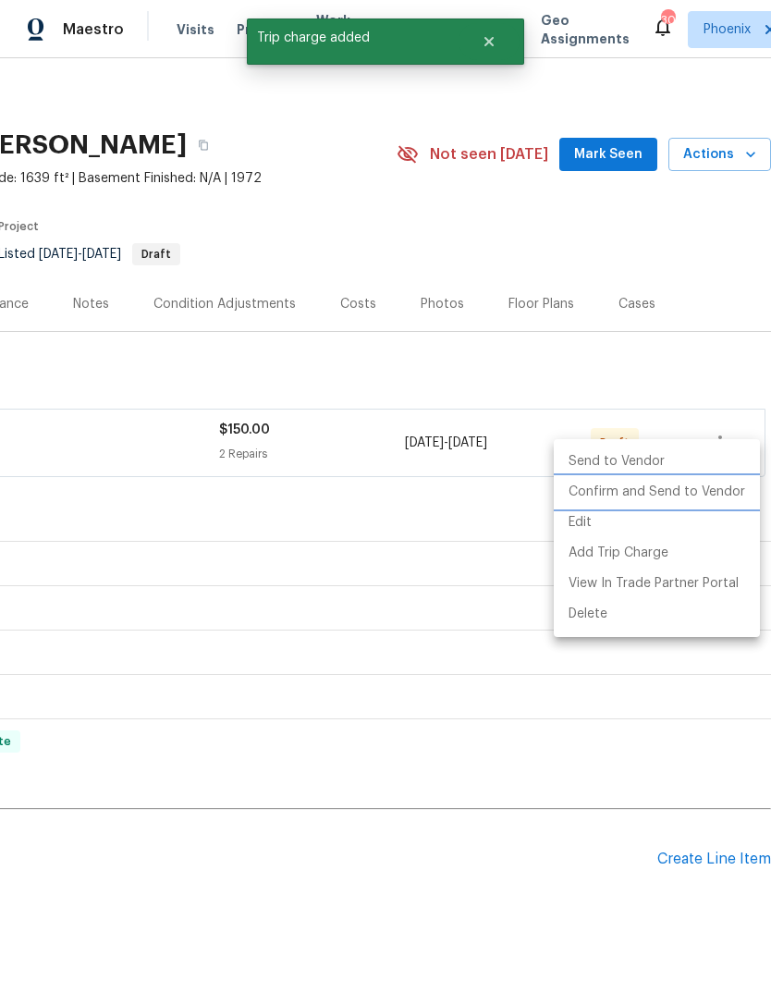
click at [657, 488] on li "Confirm and Send to Vendor" at bounding box center [657, 492] width 206 height 31
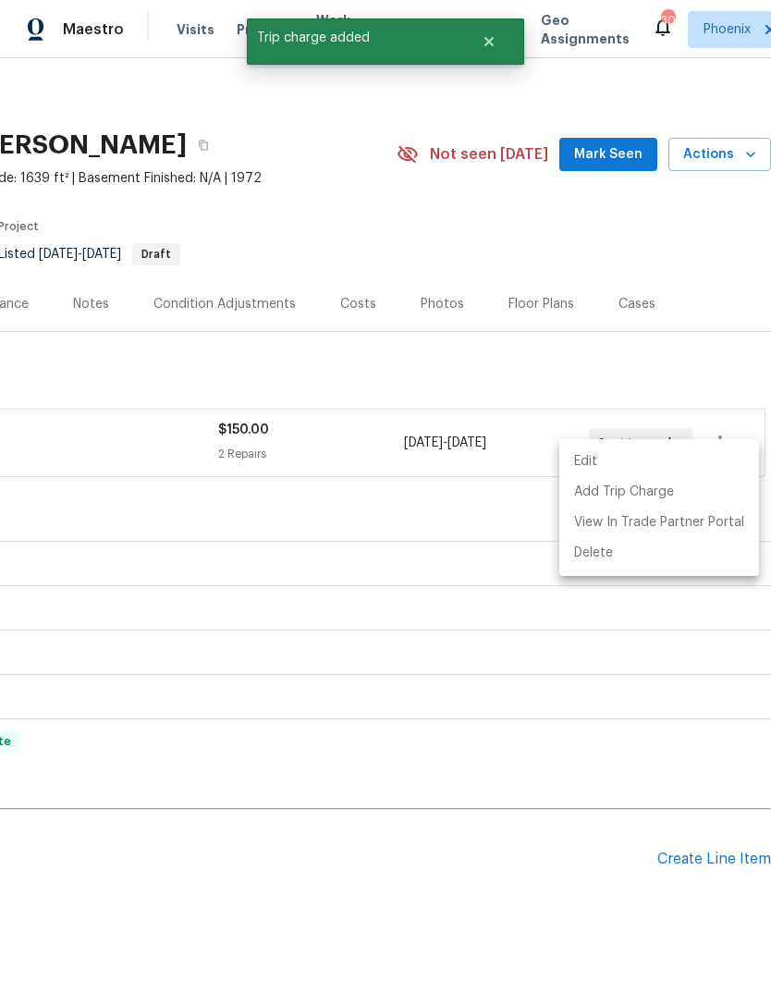
click at [609, 178] on div at bounding box center [385, 502] width 771 height 1005
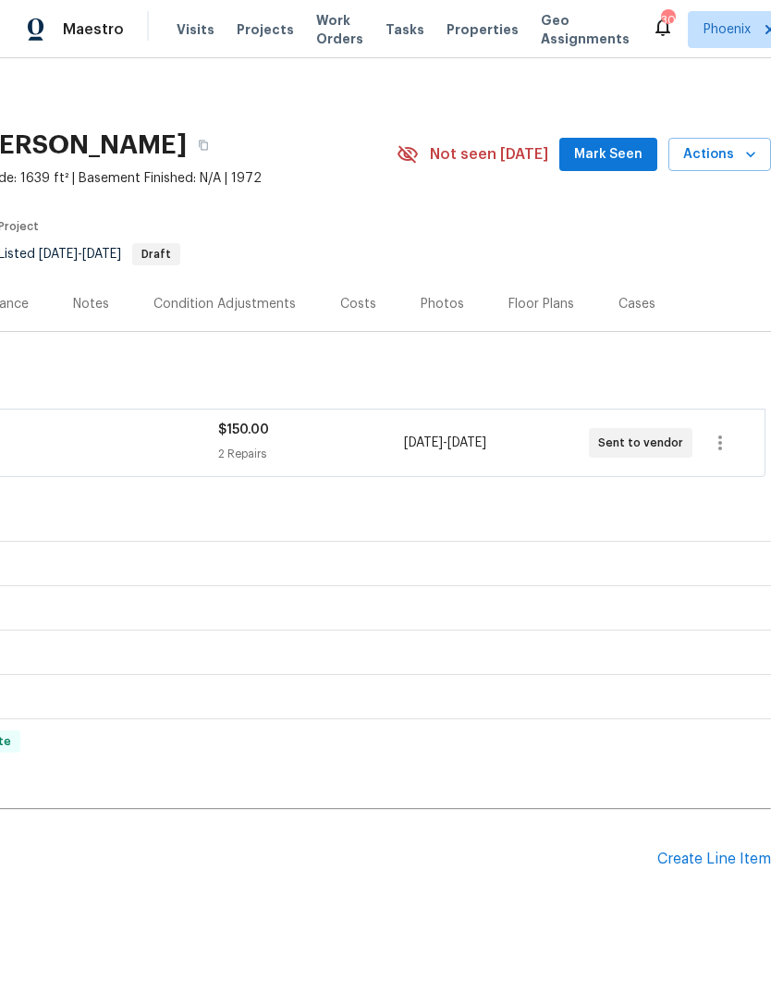
click at [614, 166] on span "Mark Seen" at bounding box center [608, 154] width 68 height 23
click at [86, 313] on div "Notes" at bounding box center [91, 304] width 36 height 18
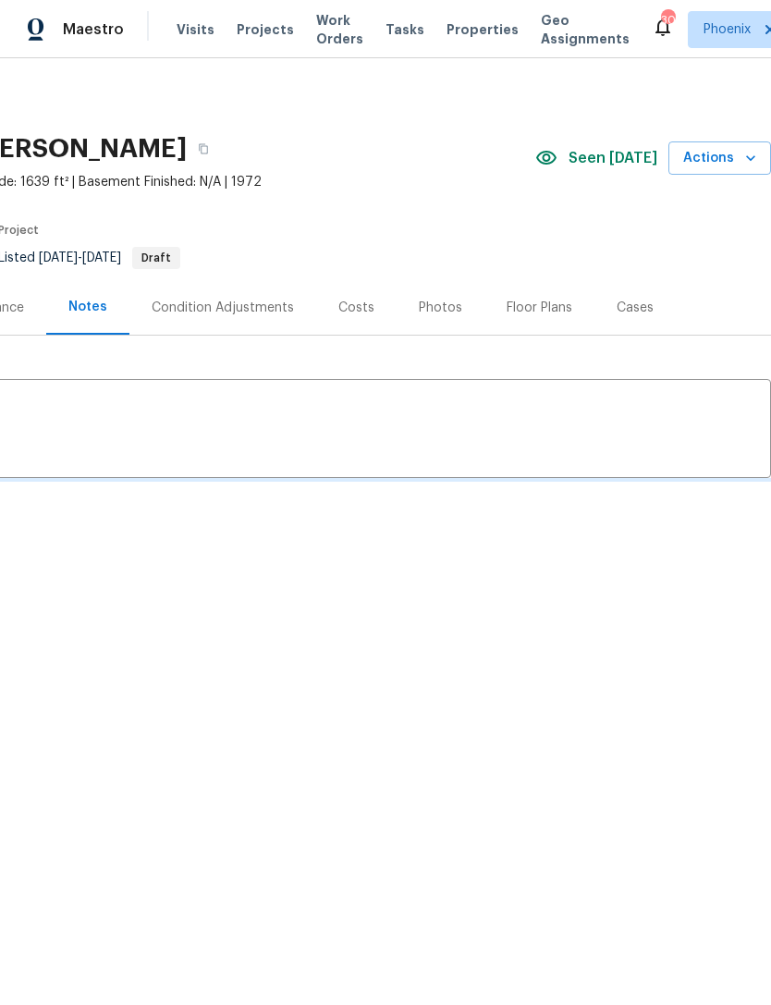
scroll to position [0, 274]
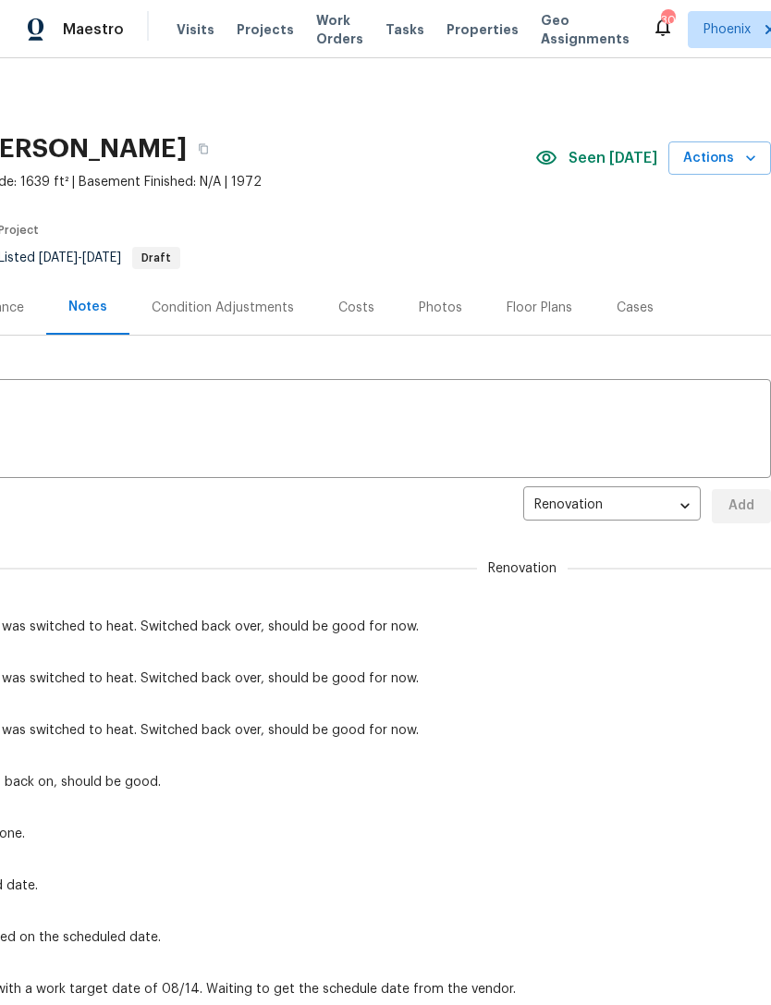
click at [130, 419] on textarea at bounding box center [248, 431] width 1023 height 65
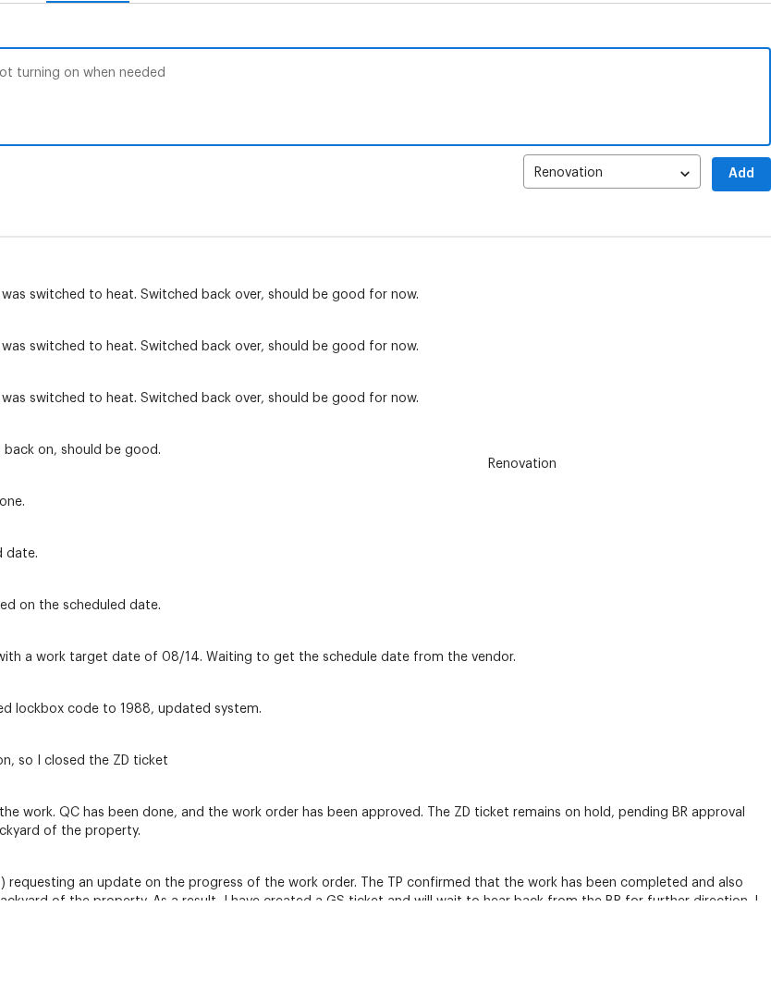
scroll to position [227, 11]
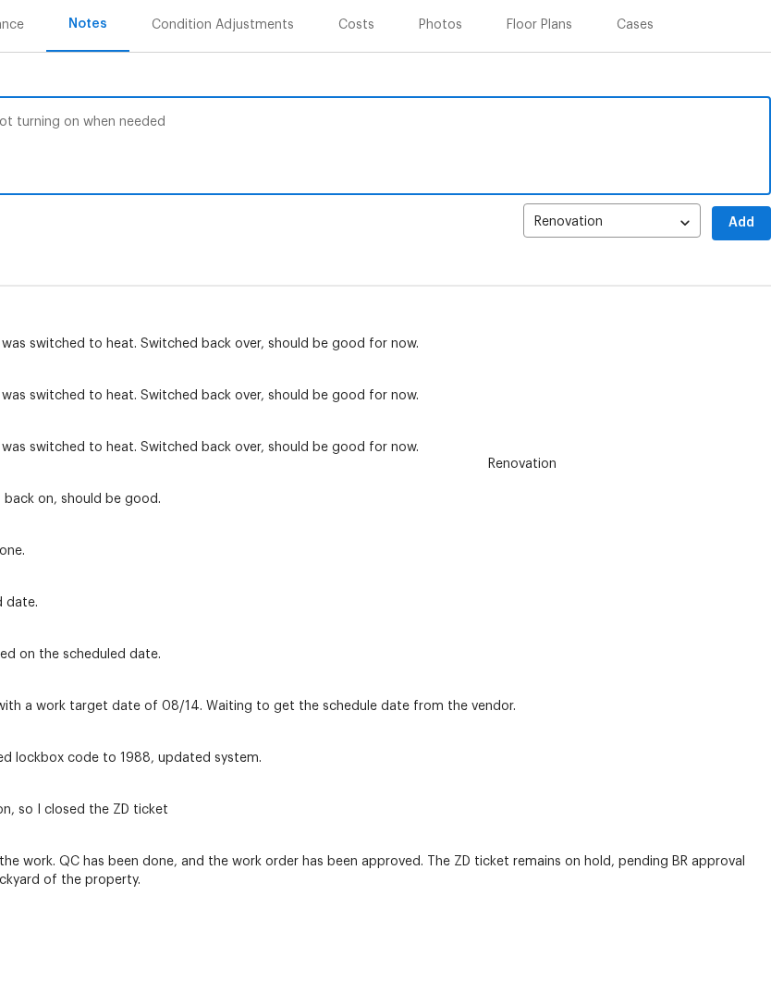
type textarea "Thermostat keeps shutting itself off, but not turning on when needed Created WO…"
click at [745, 316] on span "Add" at bounding box center [742, 327] width 30 height 23
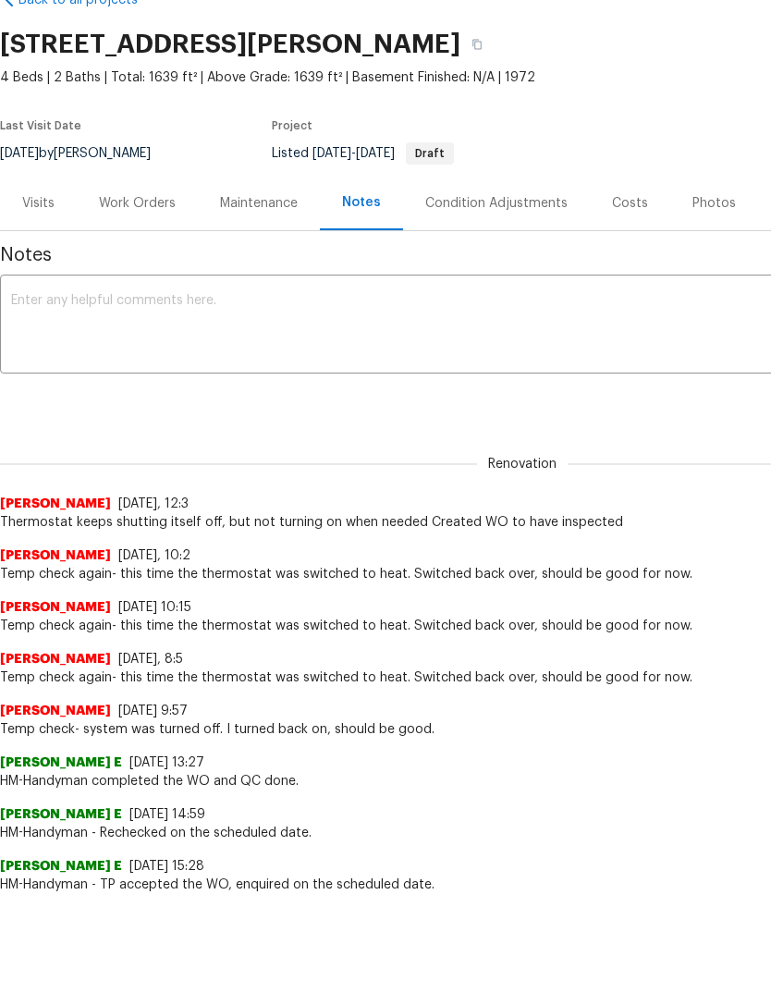
scroll to position [0, 0]
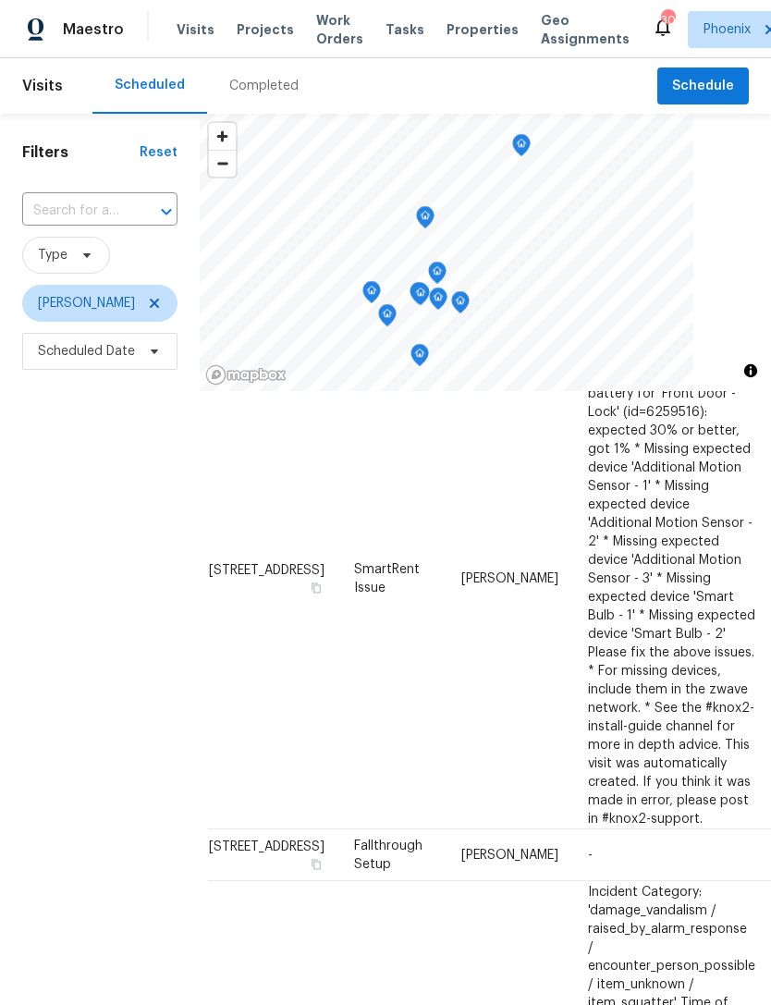
scroll to position [132, 13]
click at [0, 0] on icon at bounding box center [0, 0] width 0 height 0
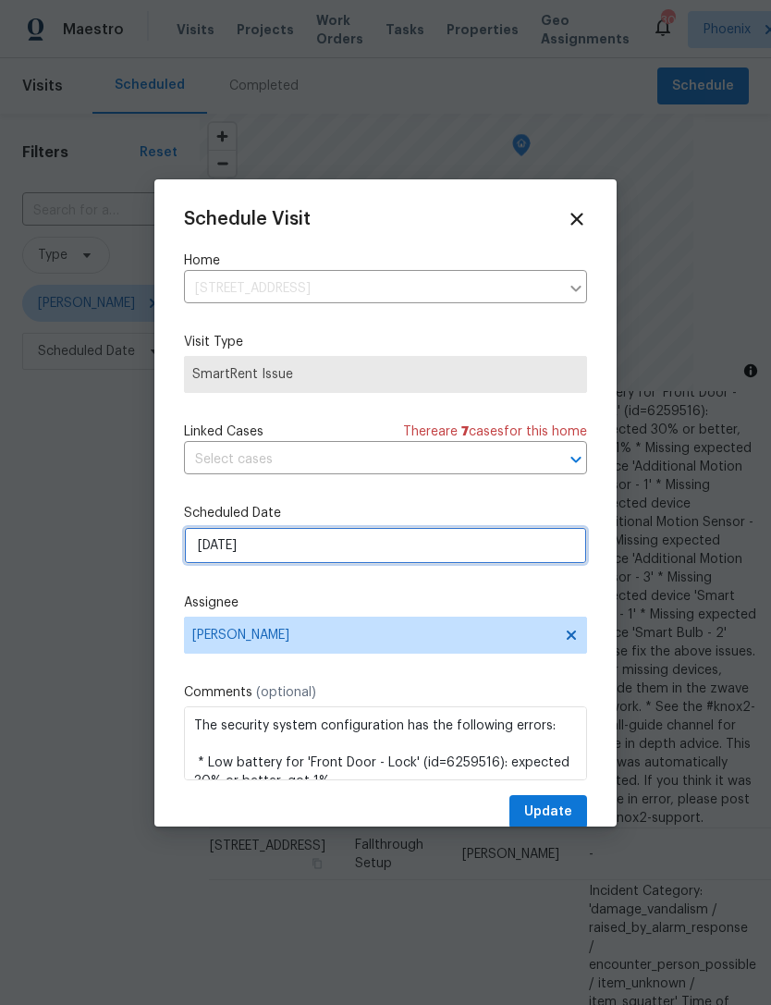
click at [338, 543] on input "[DATE]" at bounding box center [385, 545] width 403 height 37
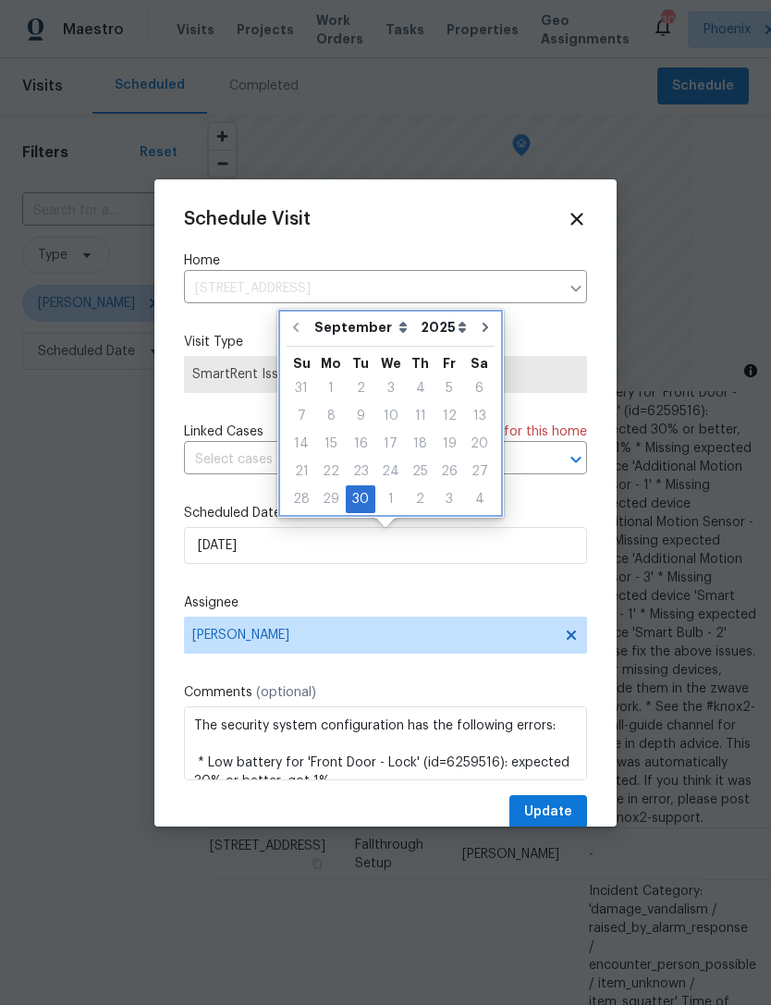
click at [478, 326] on icon "Go to next month" at bounding box center [485, 327] width 15 height 15
type input "[DATE]"
select select "9"
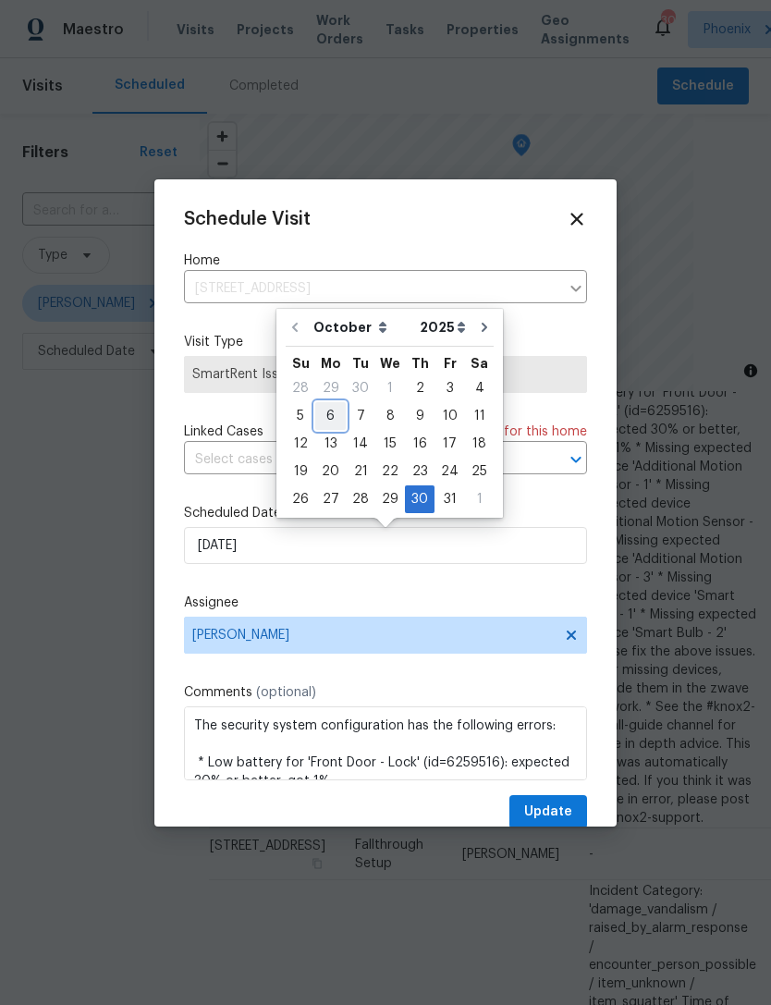
click at [340, 411] on div "6" at bounding box center [330, 416] width 31 height 26
type input "[DATE]"
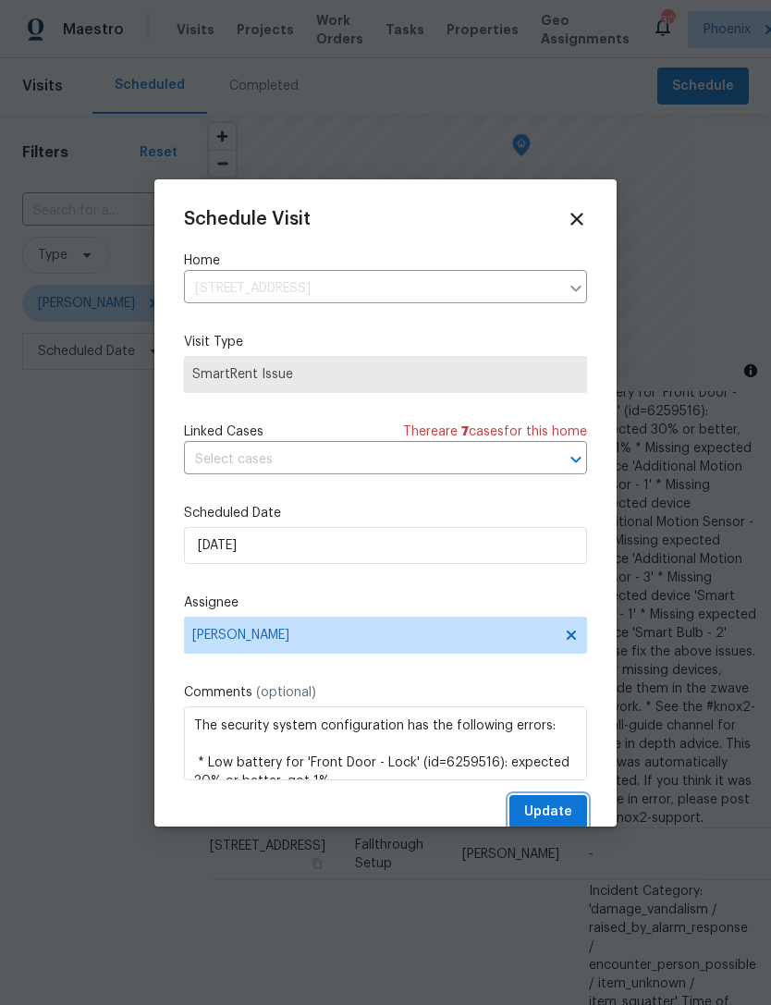
click at [559, 804] on span "Update" at bounding box center [548, 812] width 48 height 23
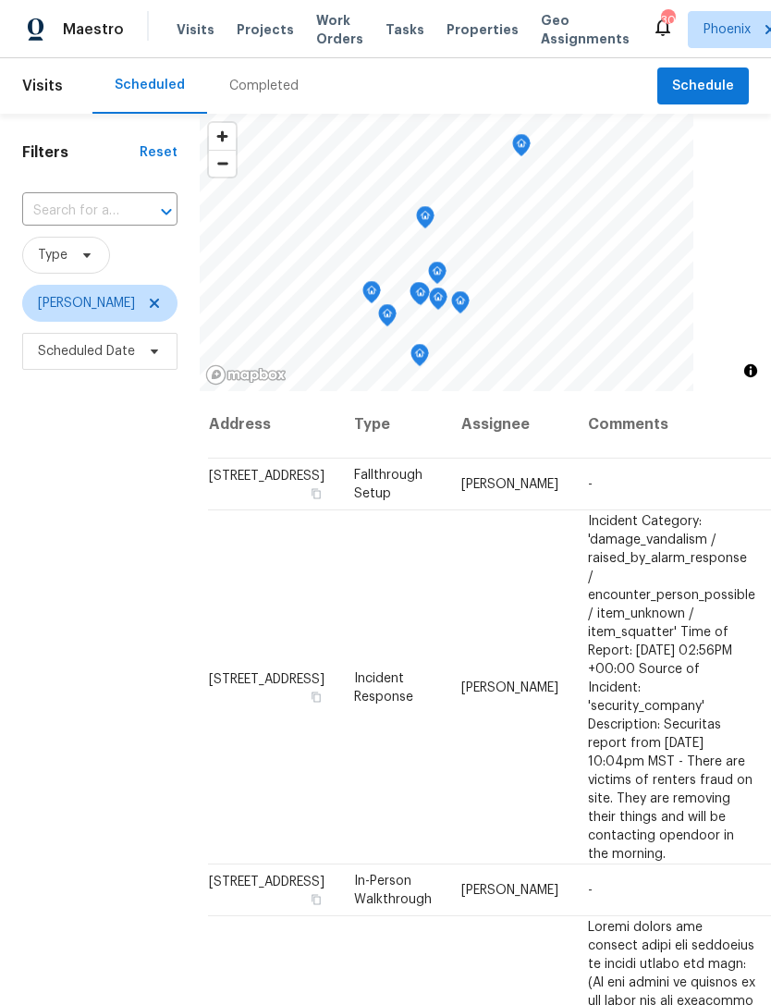
scroll to position [0, 13]
click at [0, 0] on icon at bounding box center [0, 0] width 0 height 0
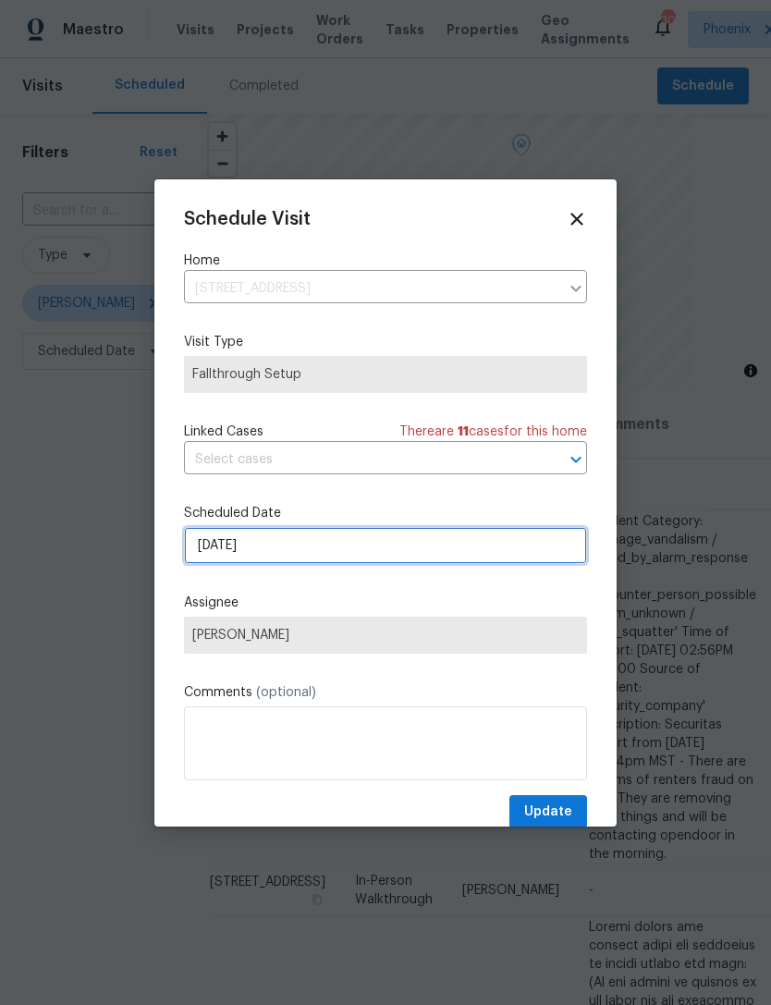
click at [301, 552] on input "[DATE]" at bounding box center [385, 545] width 403 height 37
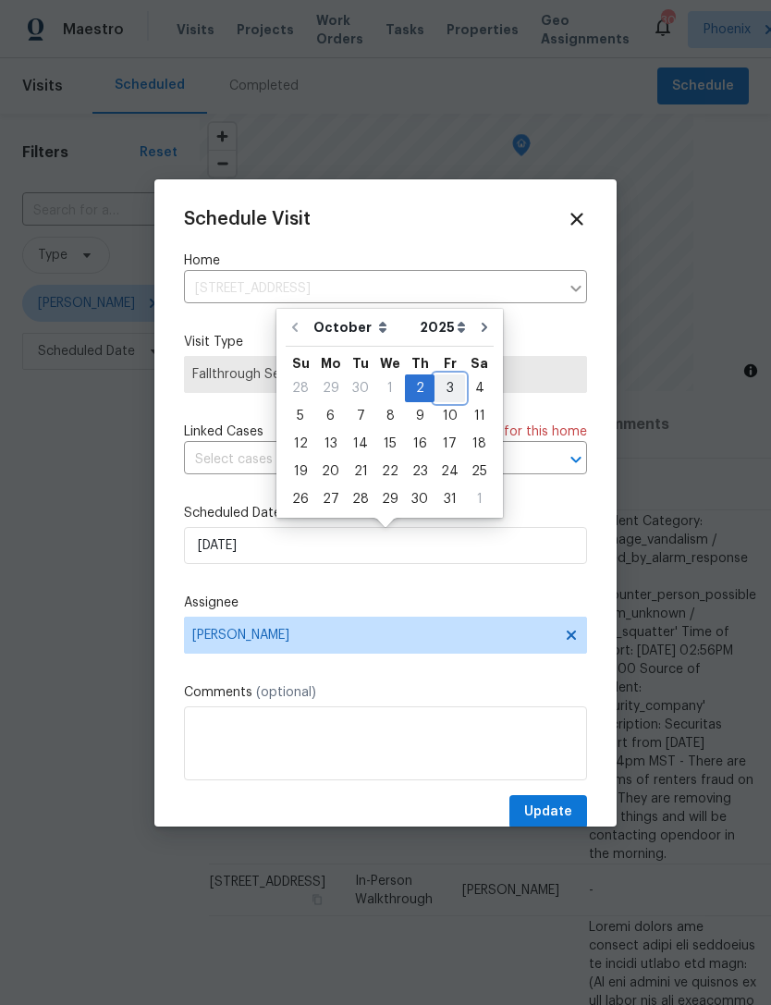
click at [443, 390] on div "3" at bounding box center [450, 388] width 31 height 26
type input "[DATE]"
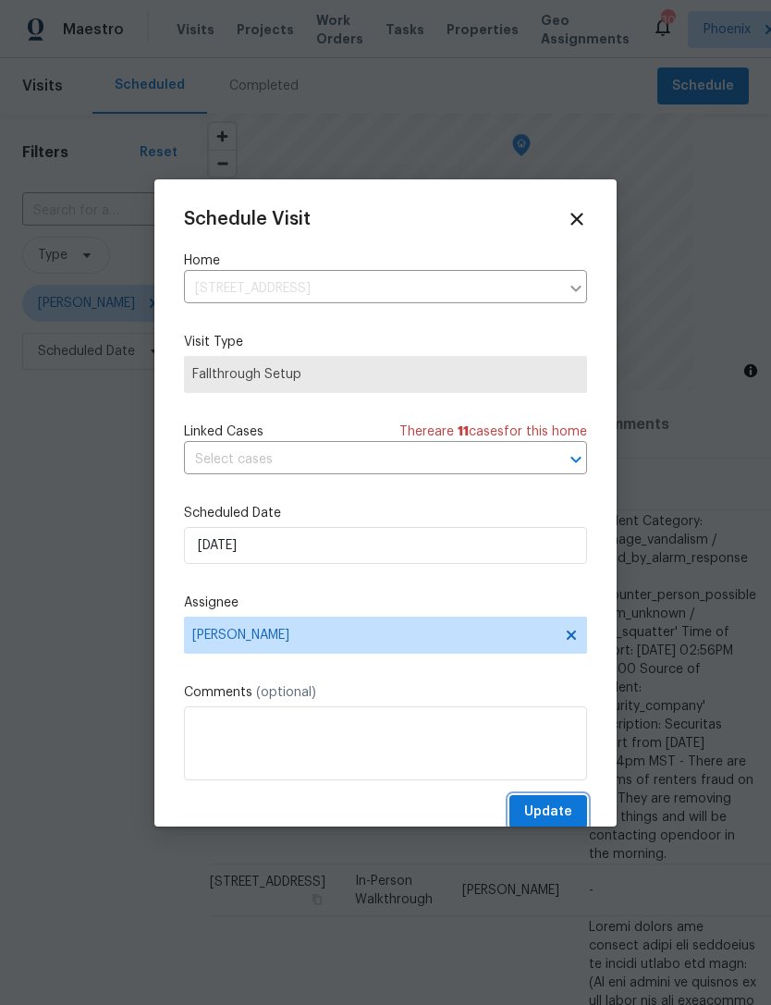
click at [561, 816] on span "Update" at bounding box center [548, 812] width 48 height 23
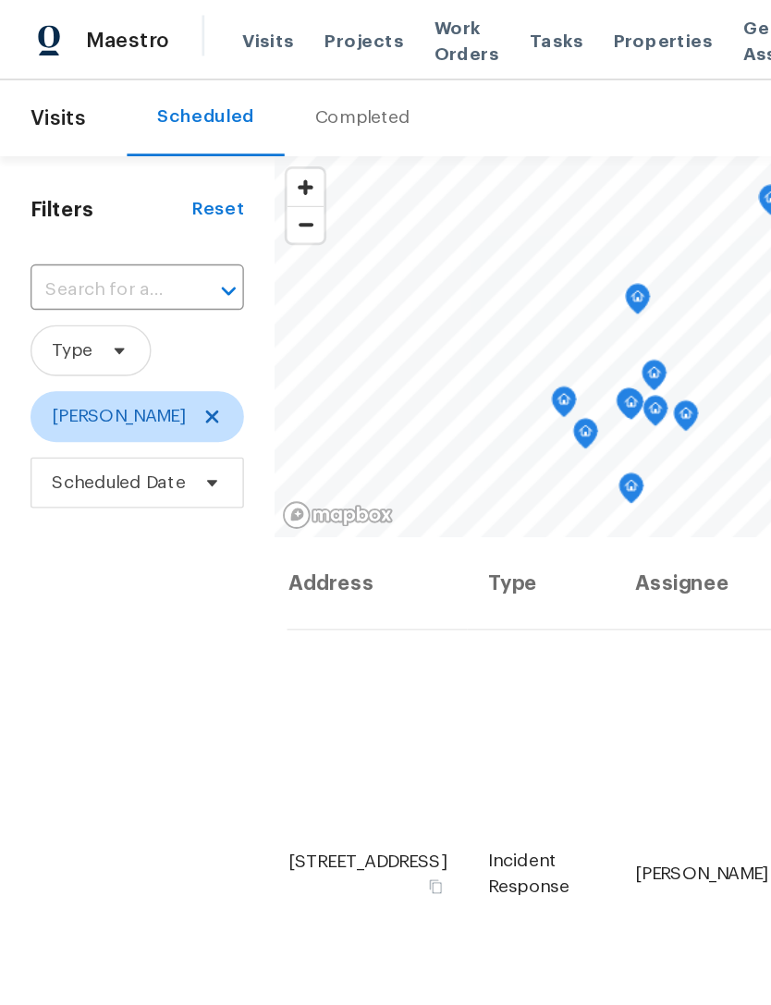
click at [80, 226] on input "text" at bounding box center [74, 211] width 104 height 29
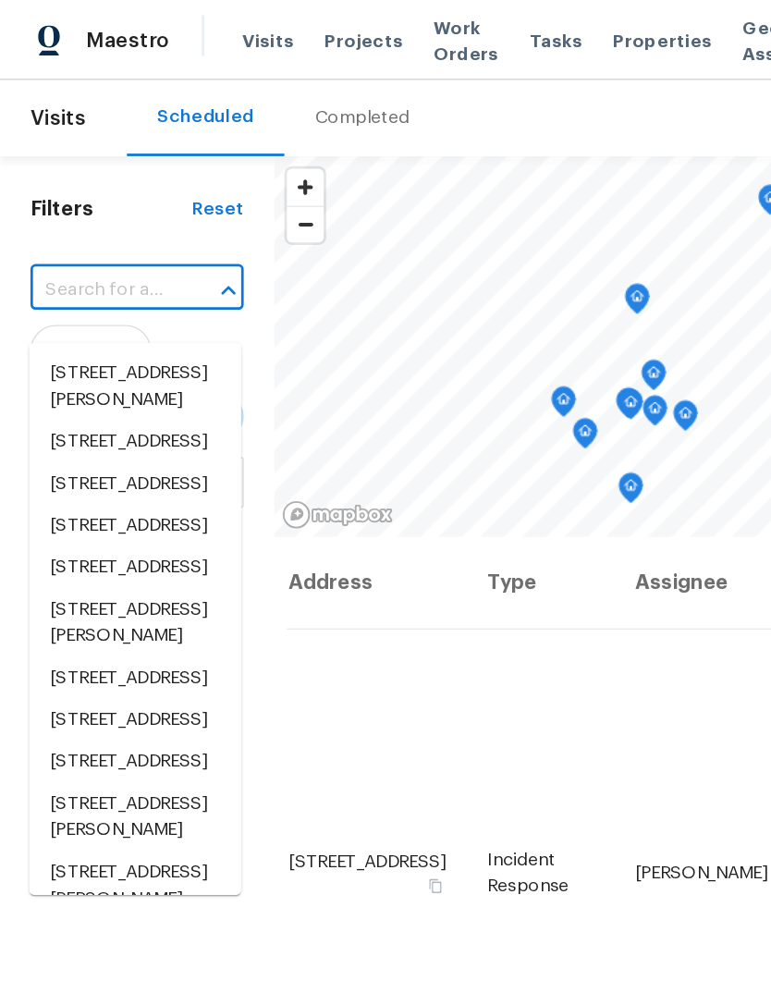
click at [75, 226] on input "text" at bounding box center [74, 211] width 104 height 29
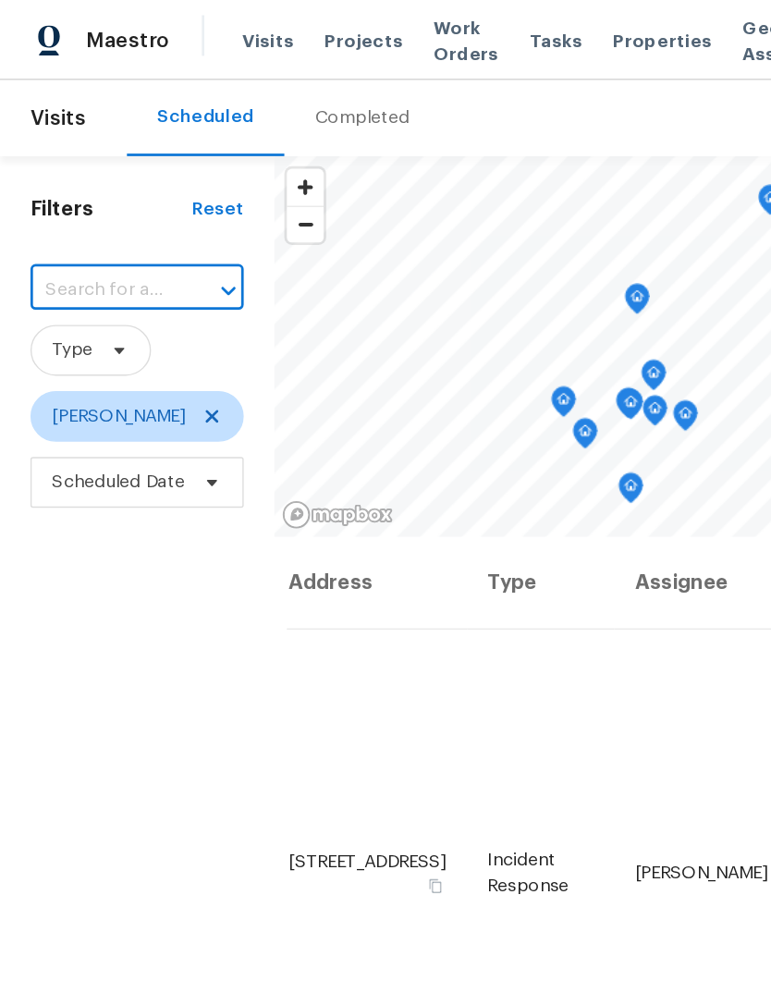
paste input "[STREET_ADDRESS]"
type input "[STREET_ADDRESS]"
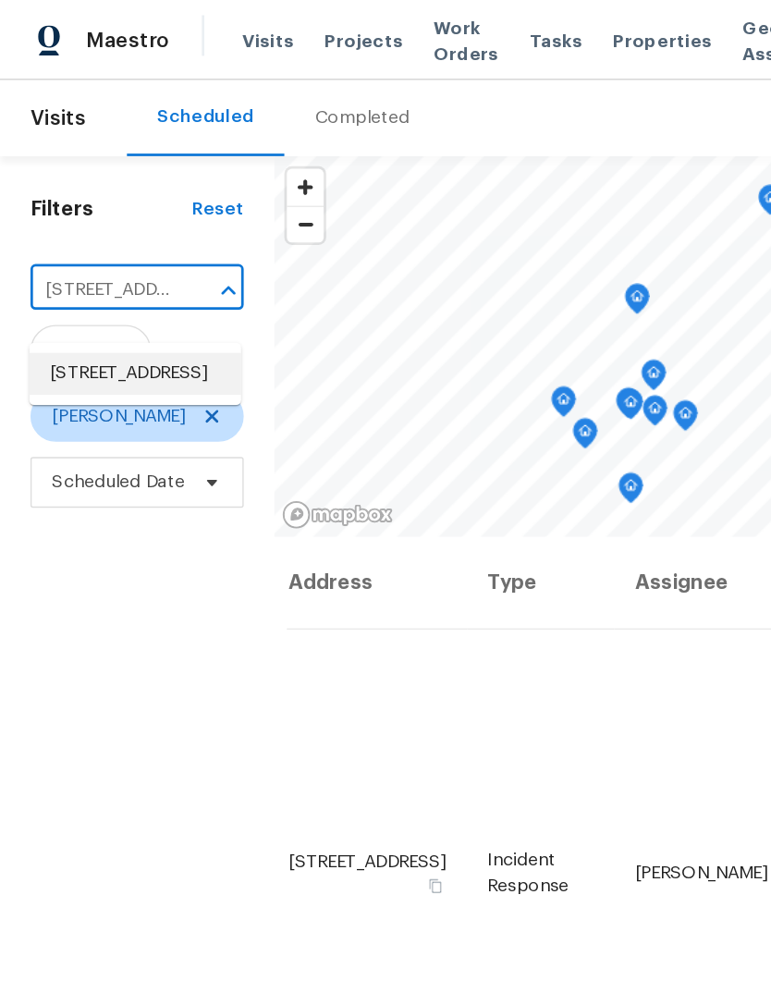
click at [97, 277] on li "[STREET_ADDRESS]" at bounding box center [98, 272] width 154 height 31
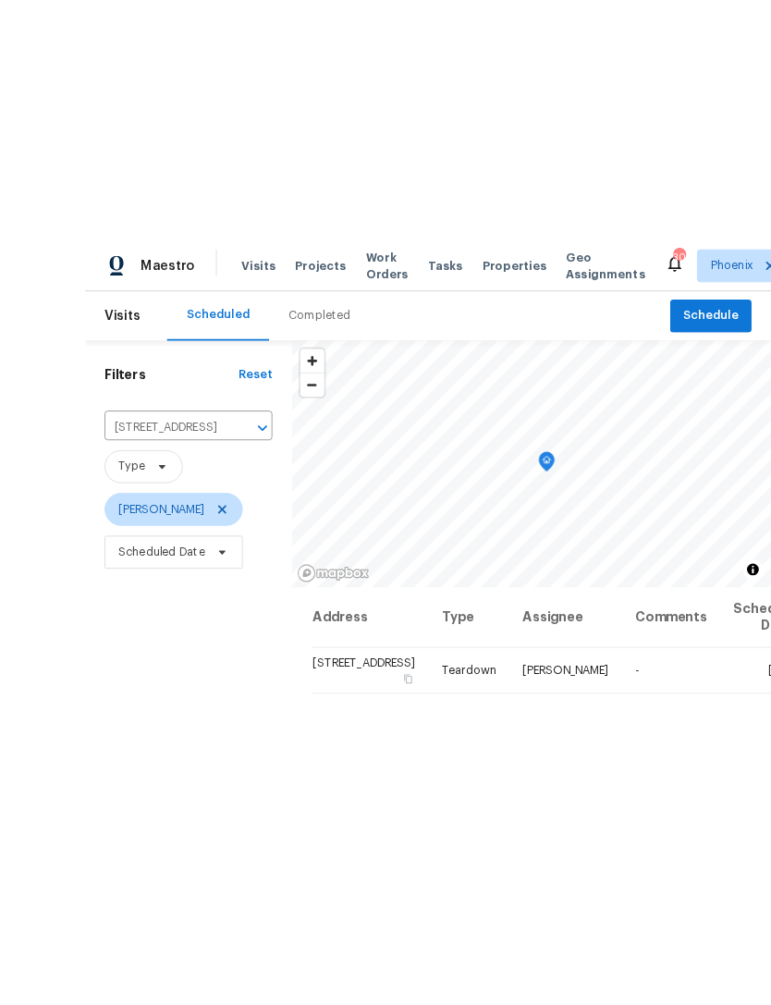
scroll to position [1, 0]
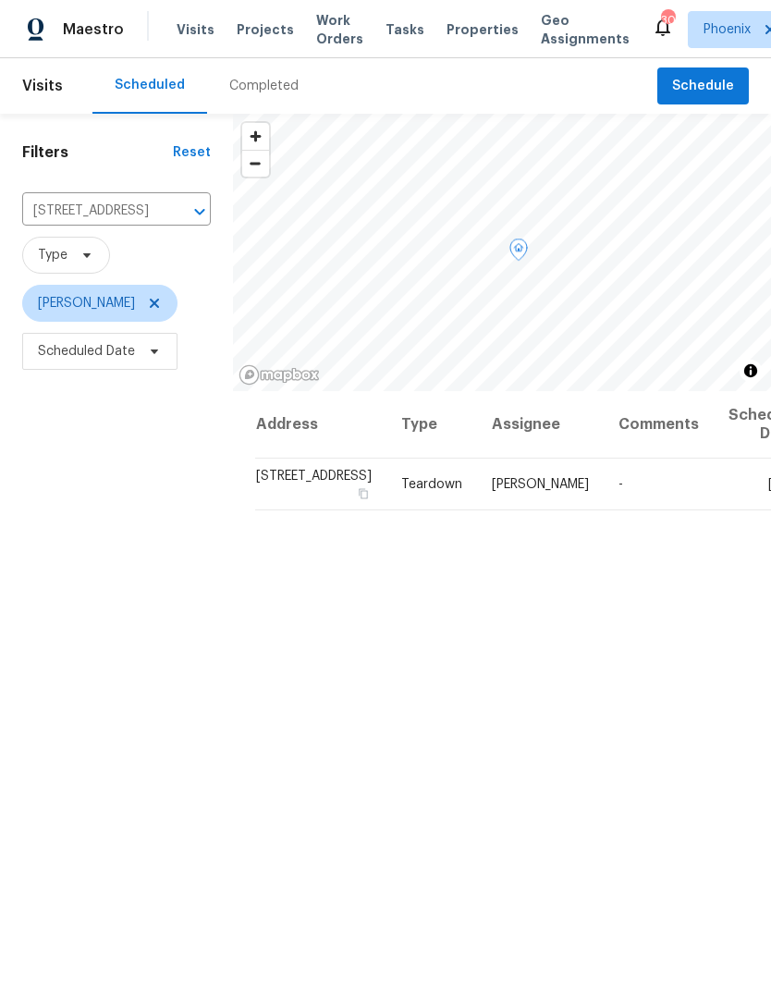
click at [0, 0] on span at bounding box center [0, 0] width 0 height 0
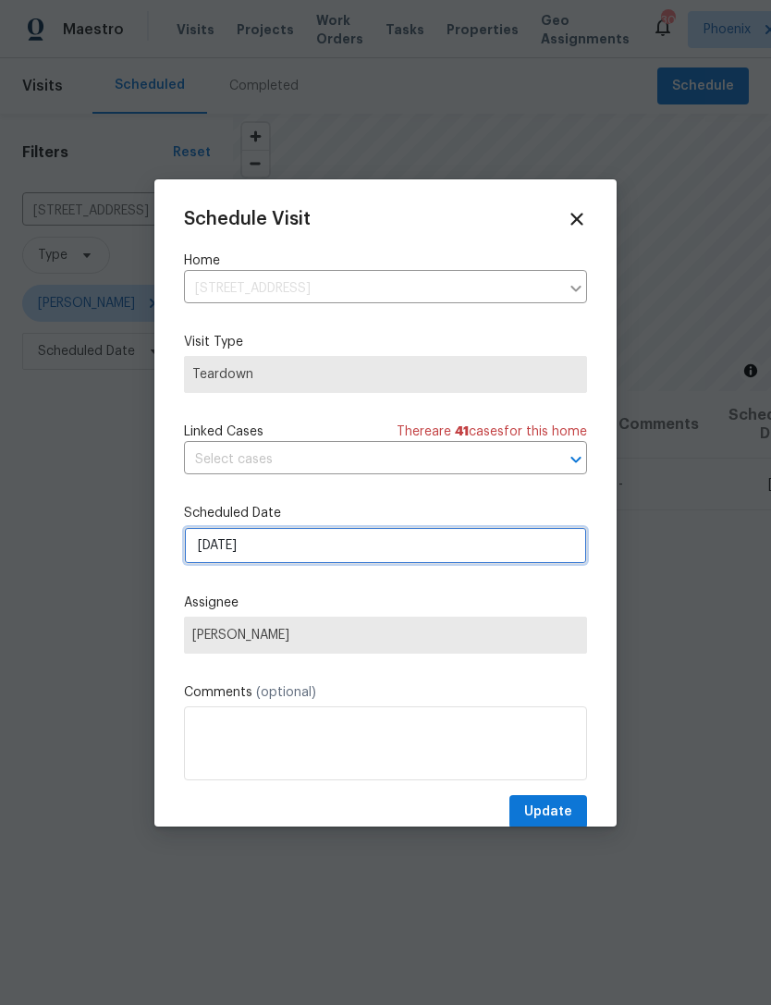
click at [308, 543] on input "[DATE]" at bounding box center [385, 545] width 403 height 37
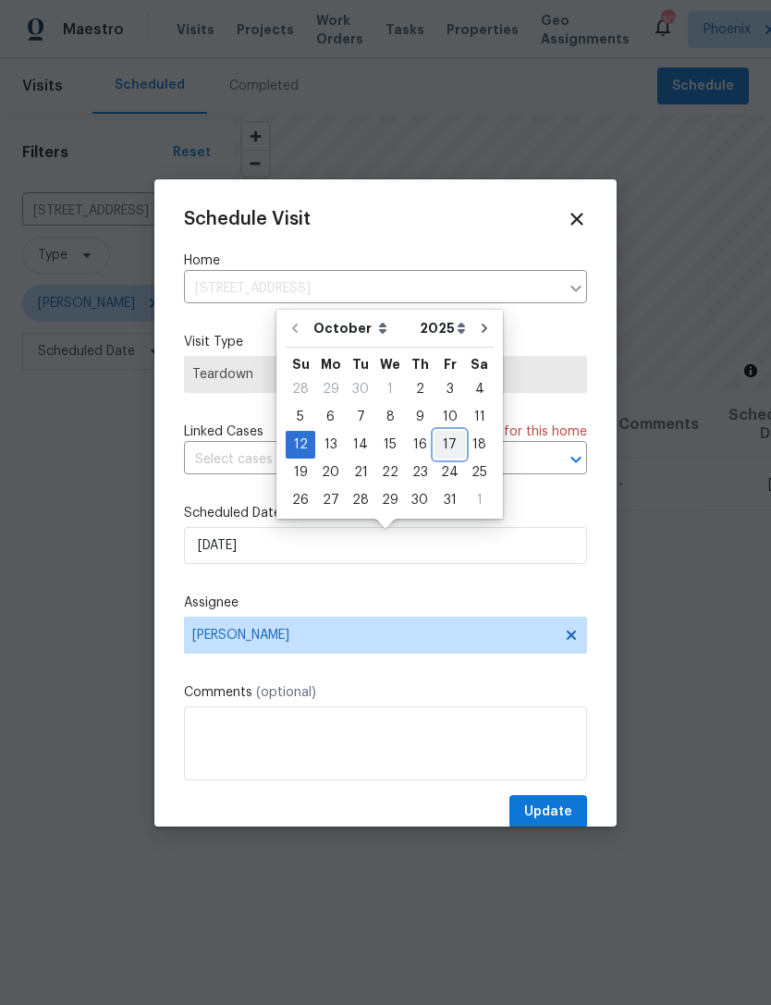
click at [445, 435] on div "17" at bounding box center [450, 445] width 31 height 26
type input "[DATE]"
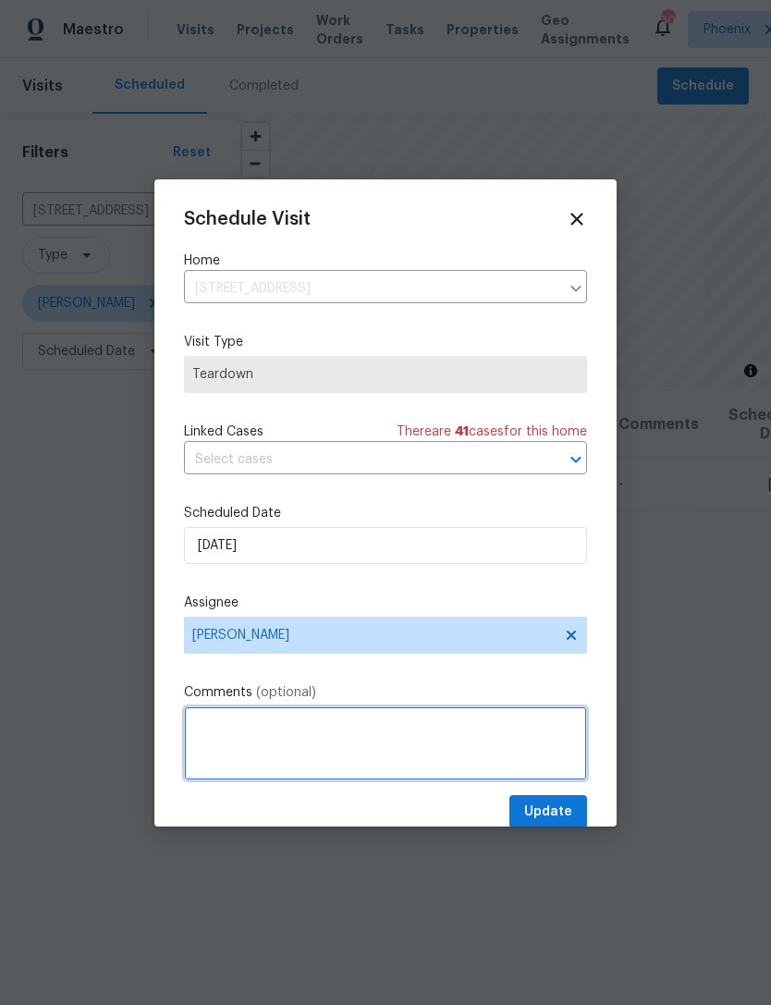
click at [301, 736] on textarea at bounding box center [385, 743] width 403 height 74
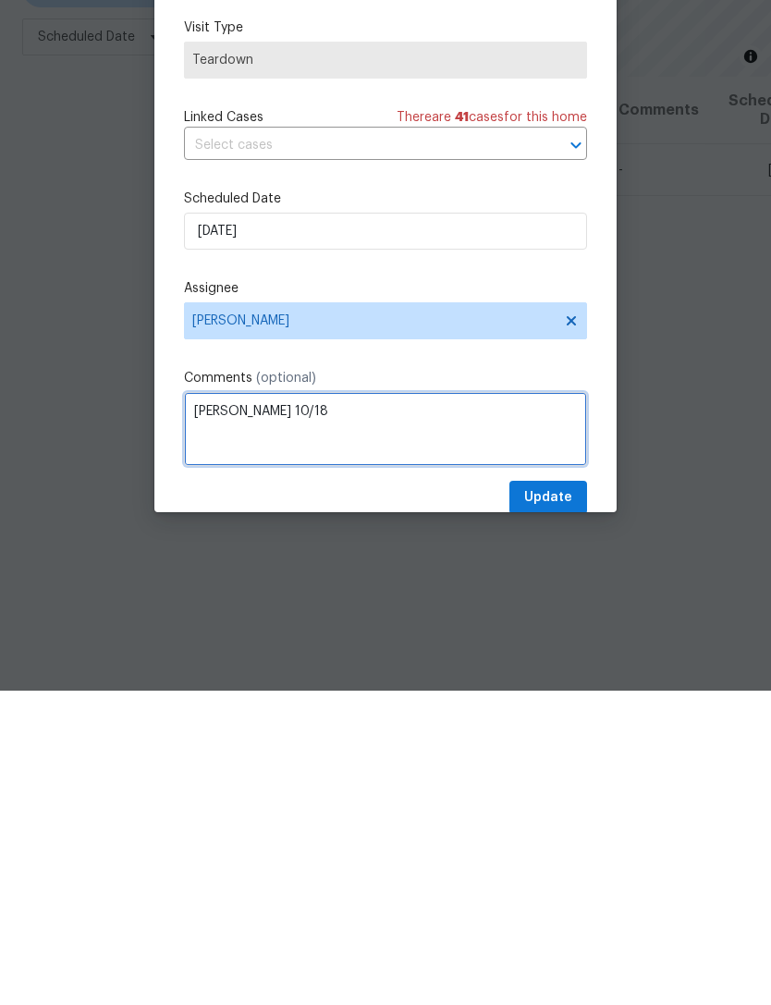
type textarea "[PERSON_NAME] 10/18"
click at [521, 369] on div "Schedule Visit Home [STREET_ADDRESS] ​ Visit Type Teardown Linked Cases There a…" at bounding box center [385, 519] width 403 height 620
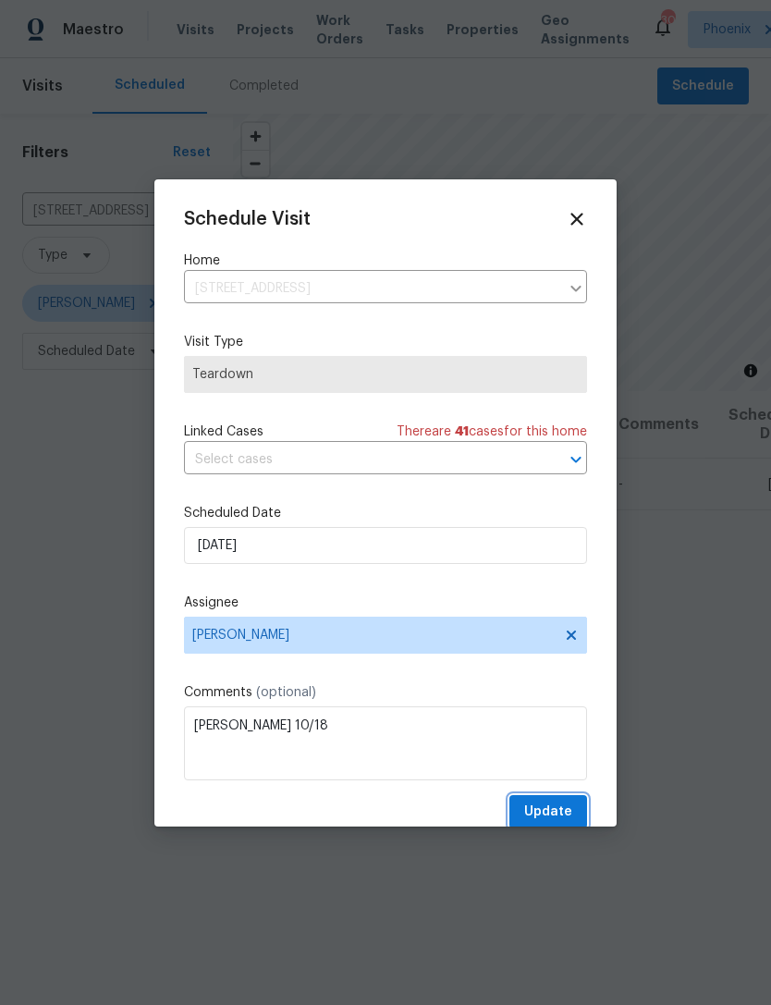
click at [559, 817] on span "Update" at bounding box center [548, 812] width 48 height 23
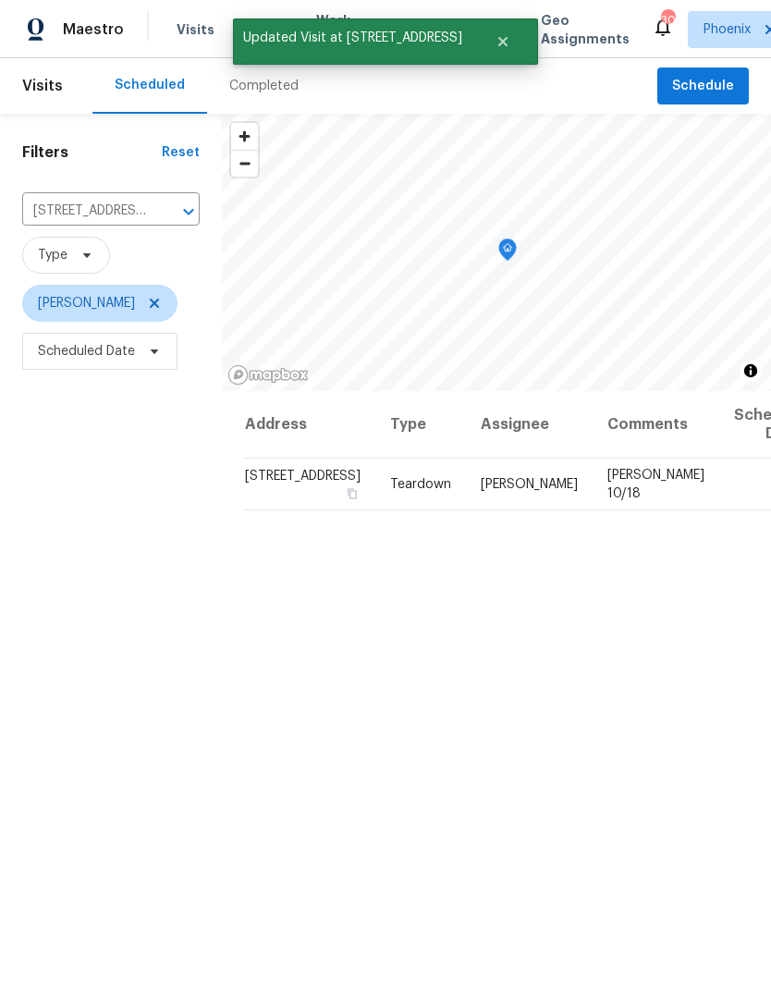
scroll to position [0, 0]
click at [155, 221] on icon "Clear" at bounding box center [164, 212] width 18 height 18
